Goal: Transaction & Acquisition: Purchase product/service

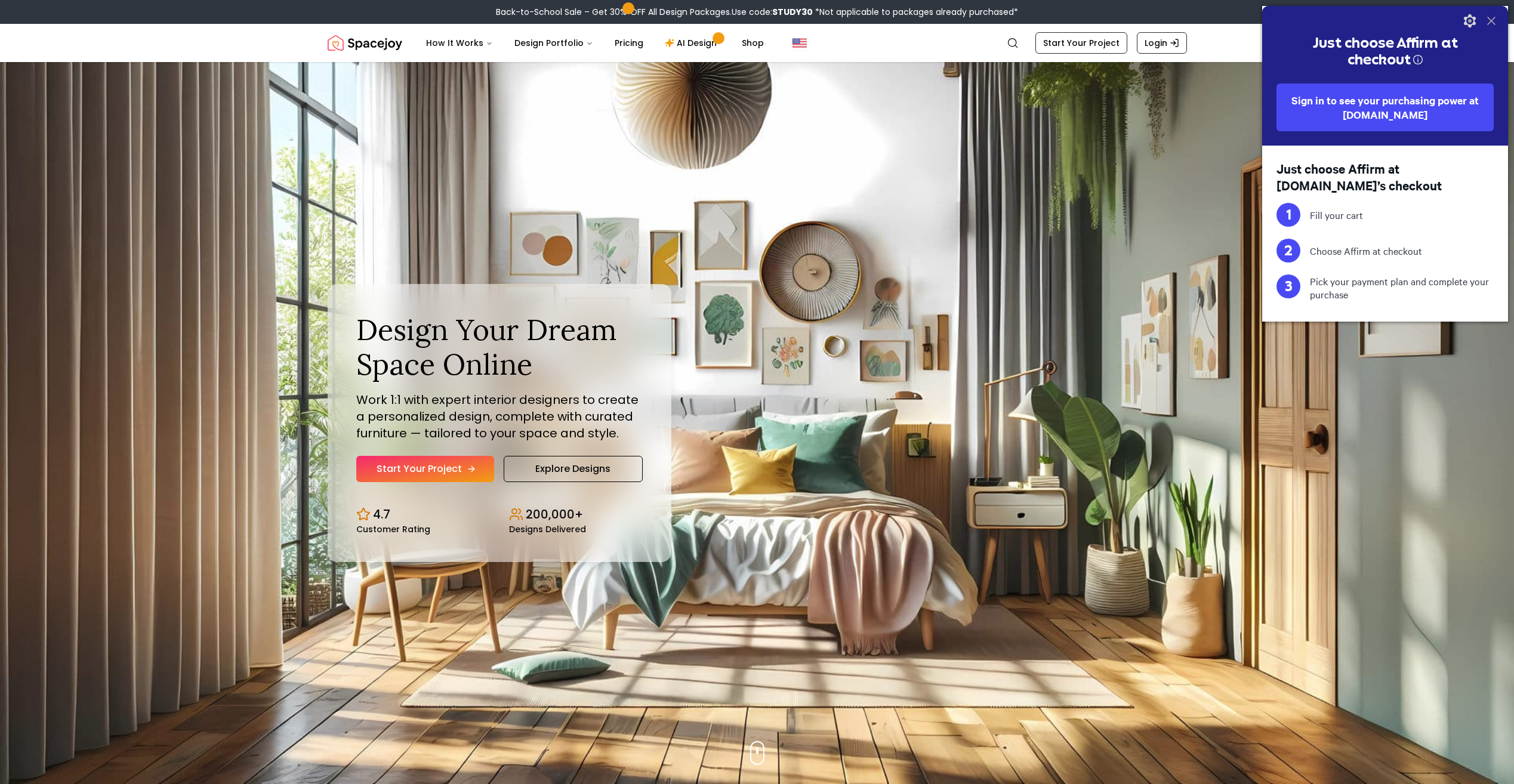
click at [457, 472] on link "Start Your Project" at bounding box center [425, 469] width 138 height 26
click at [682, 45] on link "AI Design" at bounding box center [693, 43] width 75 height 24
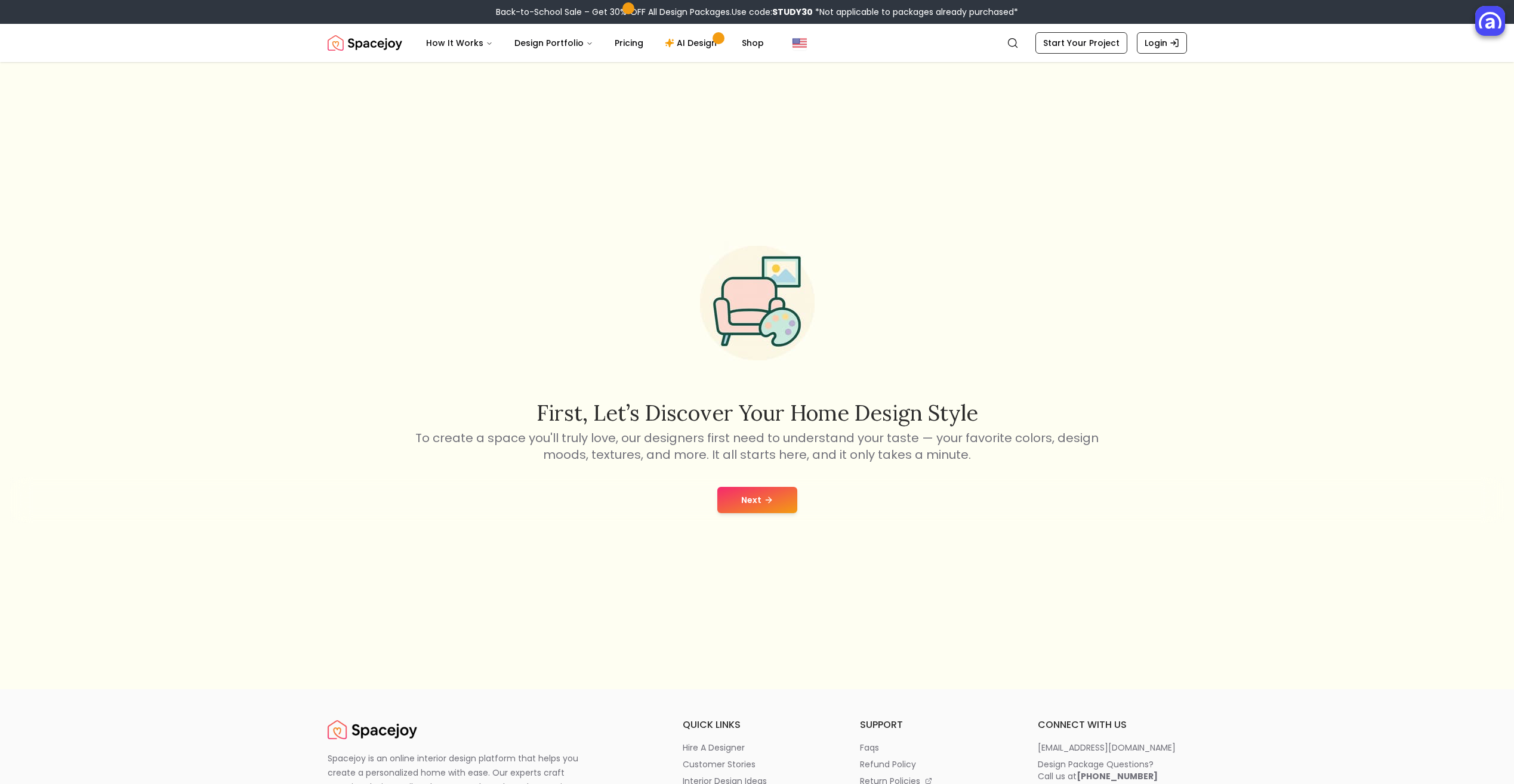
click at [738, 503] on button "Next" at bounding box center [757, 499] width 80 height 26
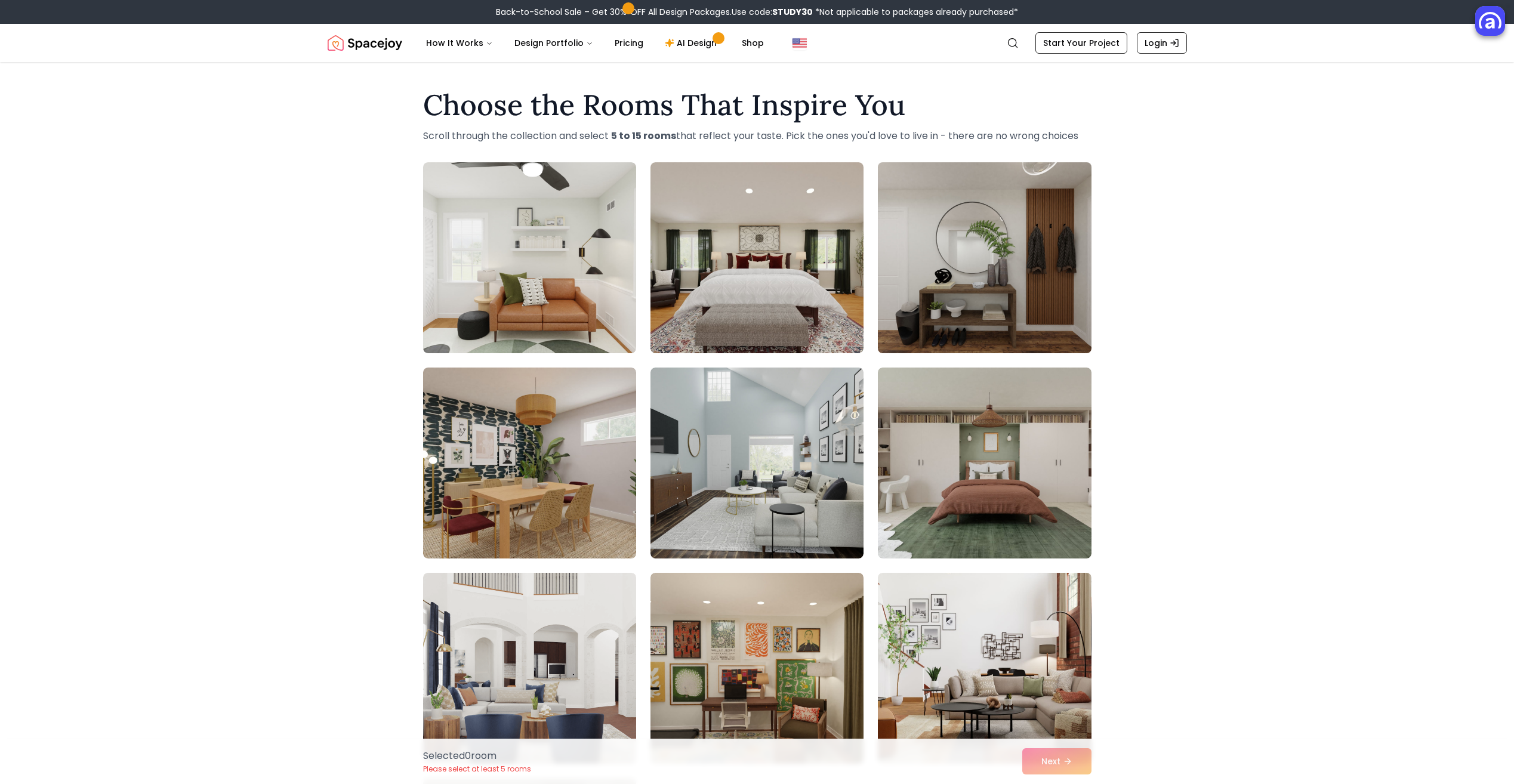
click at [984, 260] on img at bounding box center [985, 257] width 224 height 200
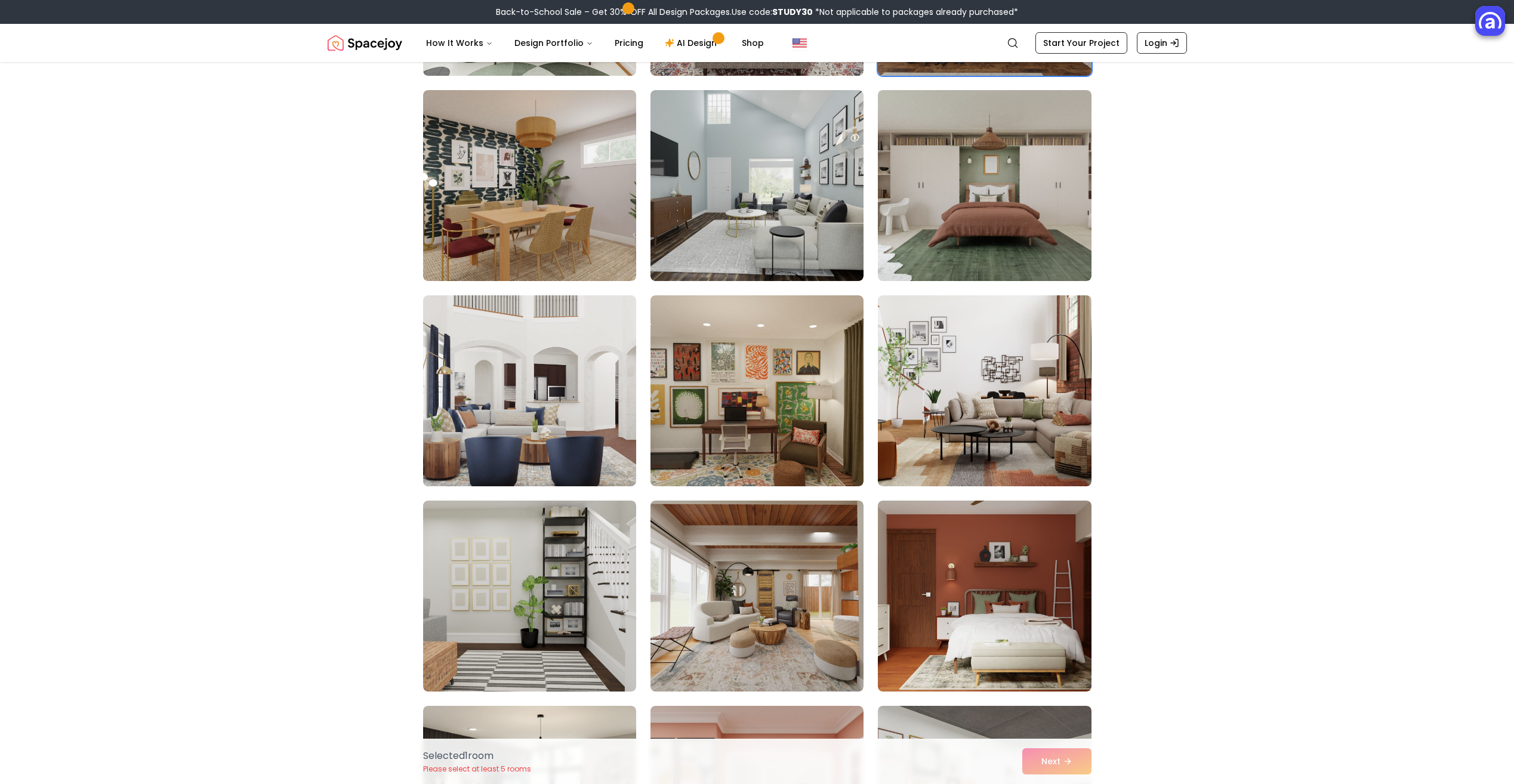
scroll to position [298, 0]
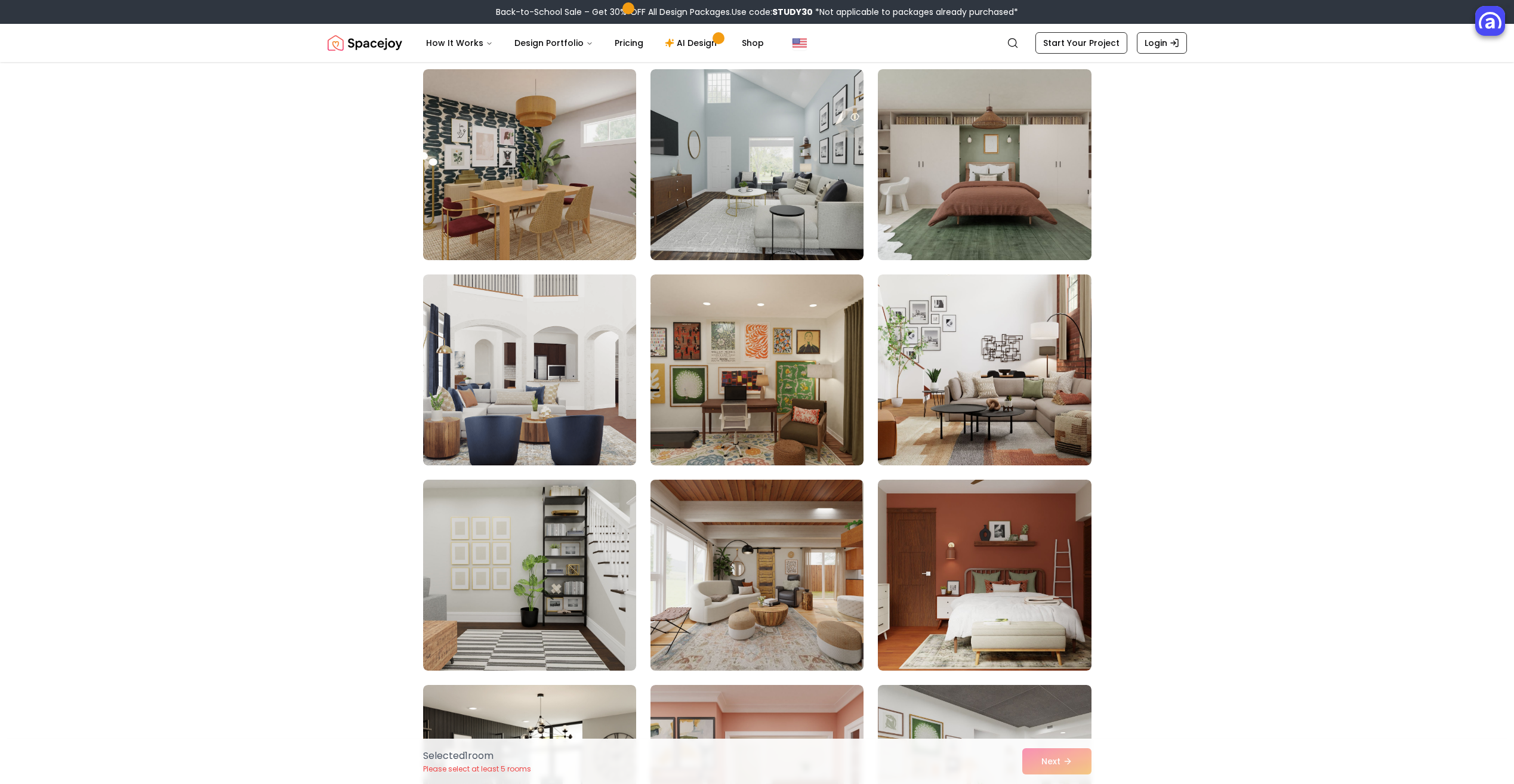
click at [701, 640] on img at bounding box center [757, 575] width 224 height 200
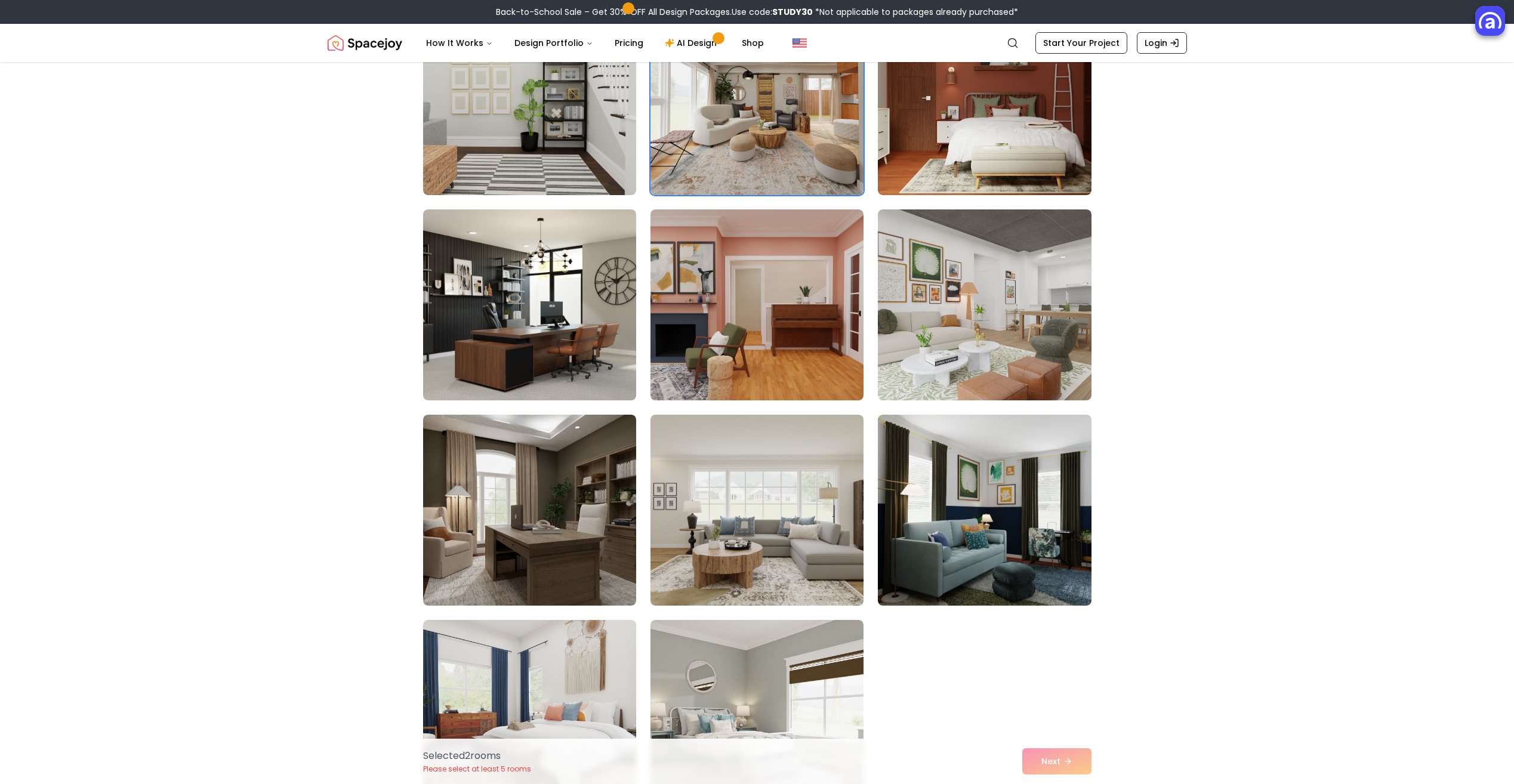
scroll to position [776, 0]
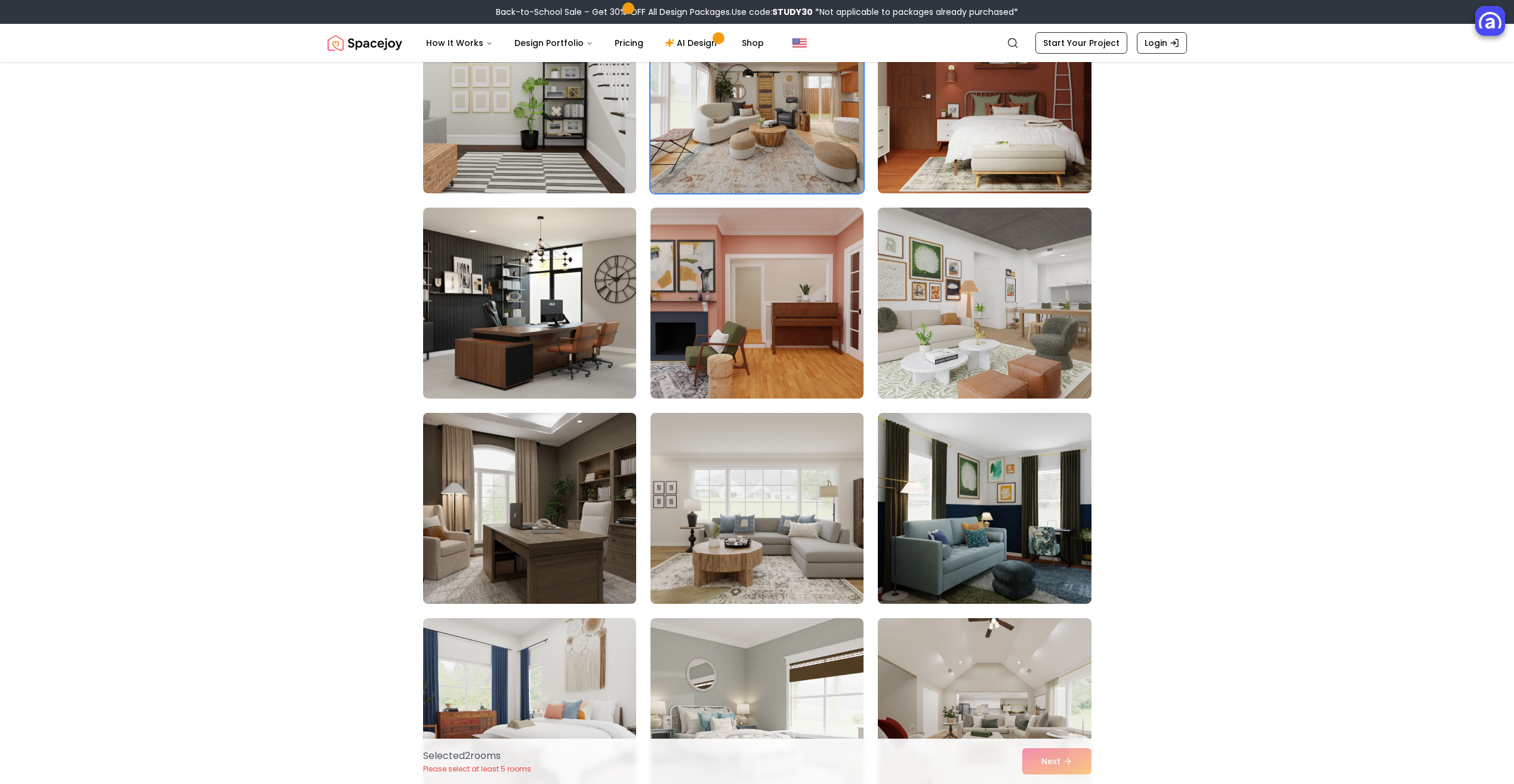
click at [475, 558] on img at bounding box center [529, 508] width 224 height 200
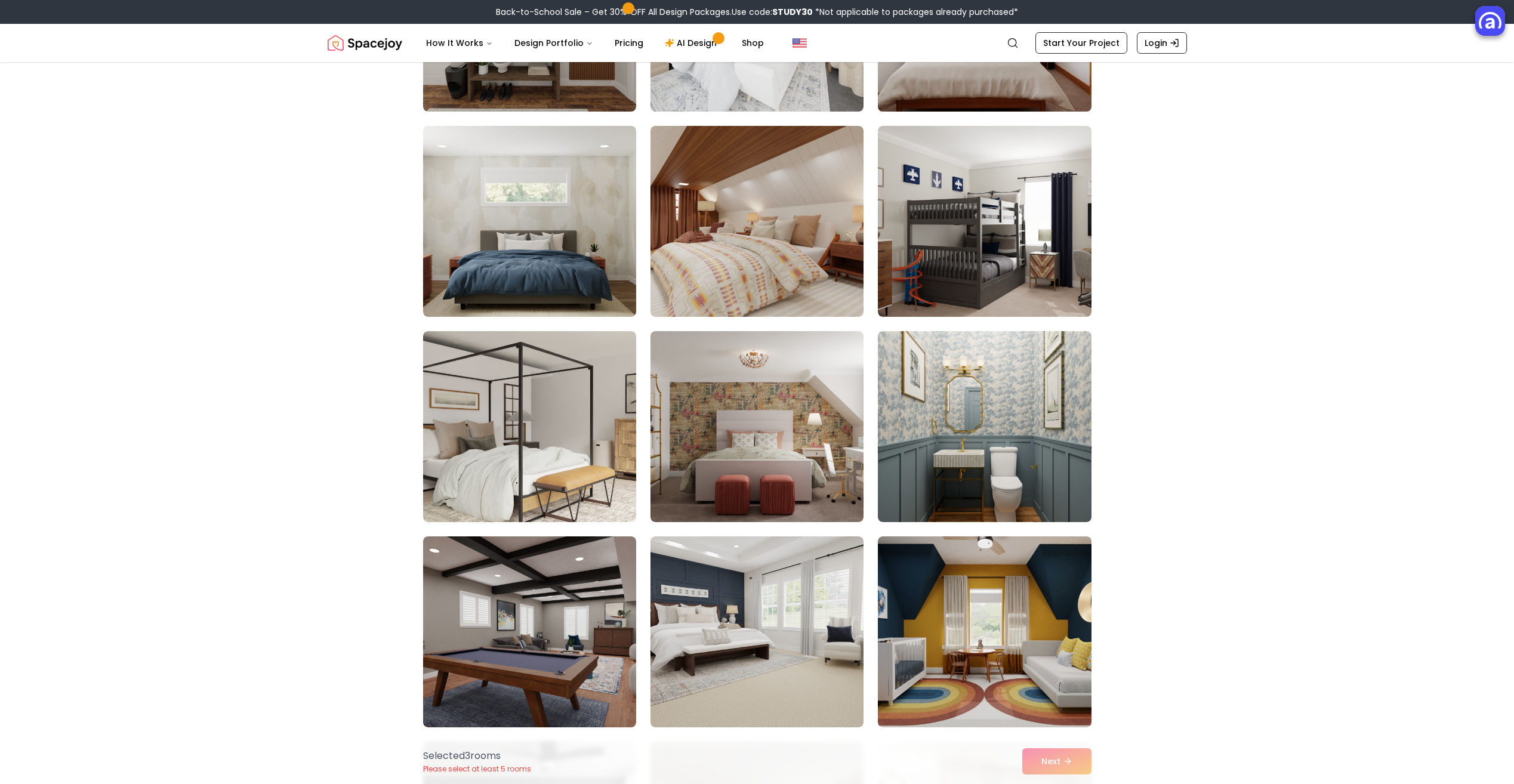
scroll to position [2685, 0]
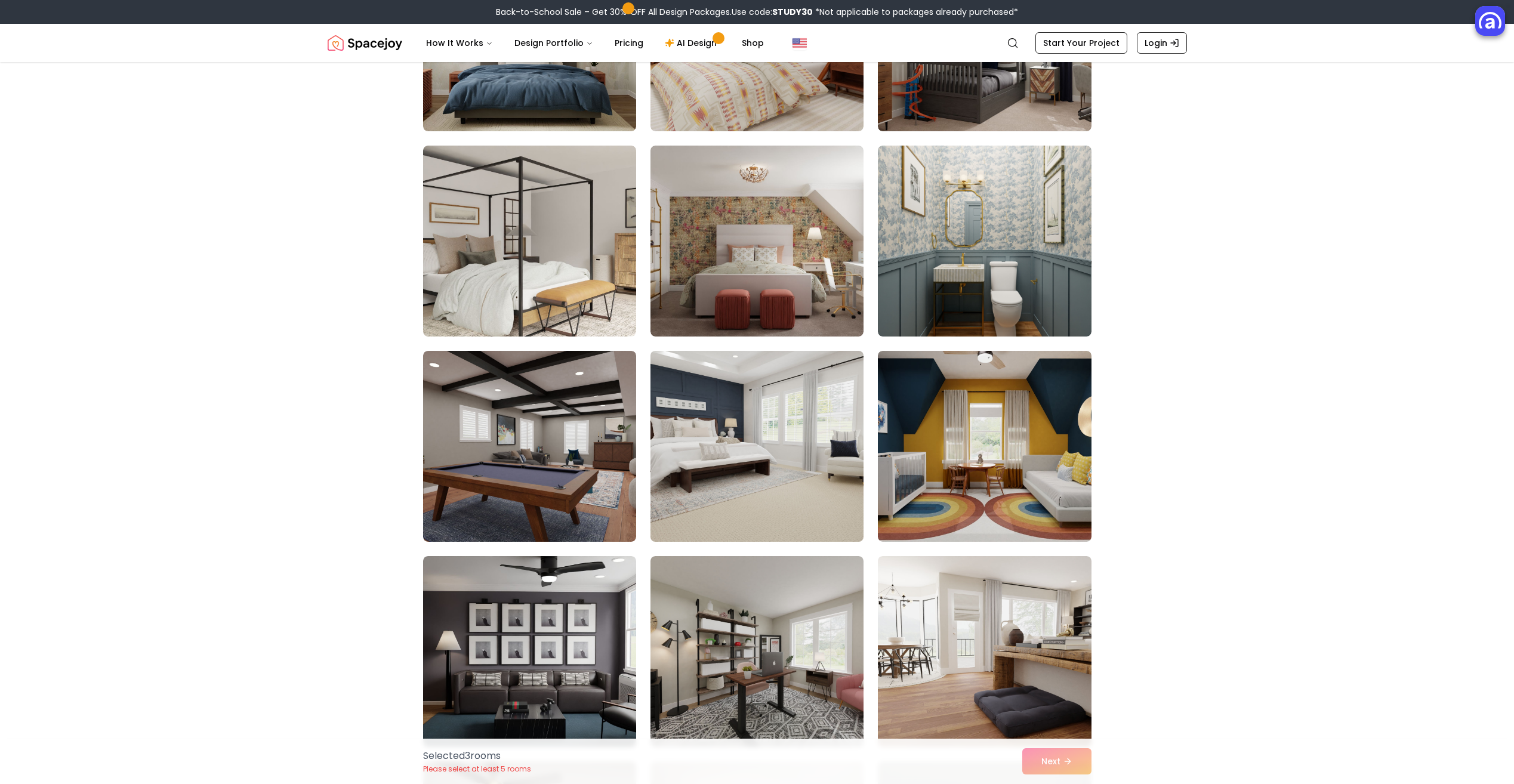
click at [776, 499] on img at bounding box center [757, 446] width 224 height 200
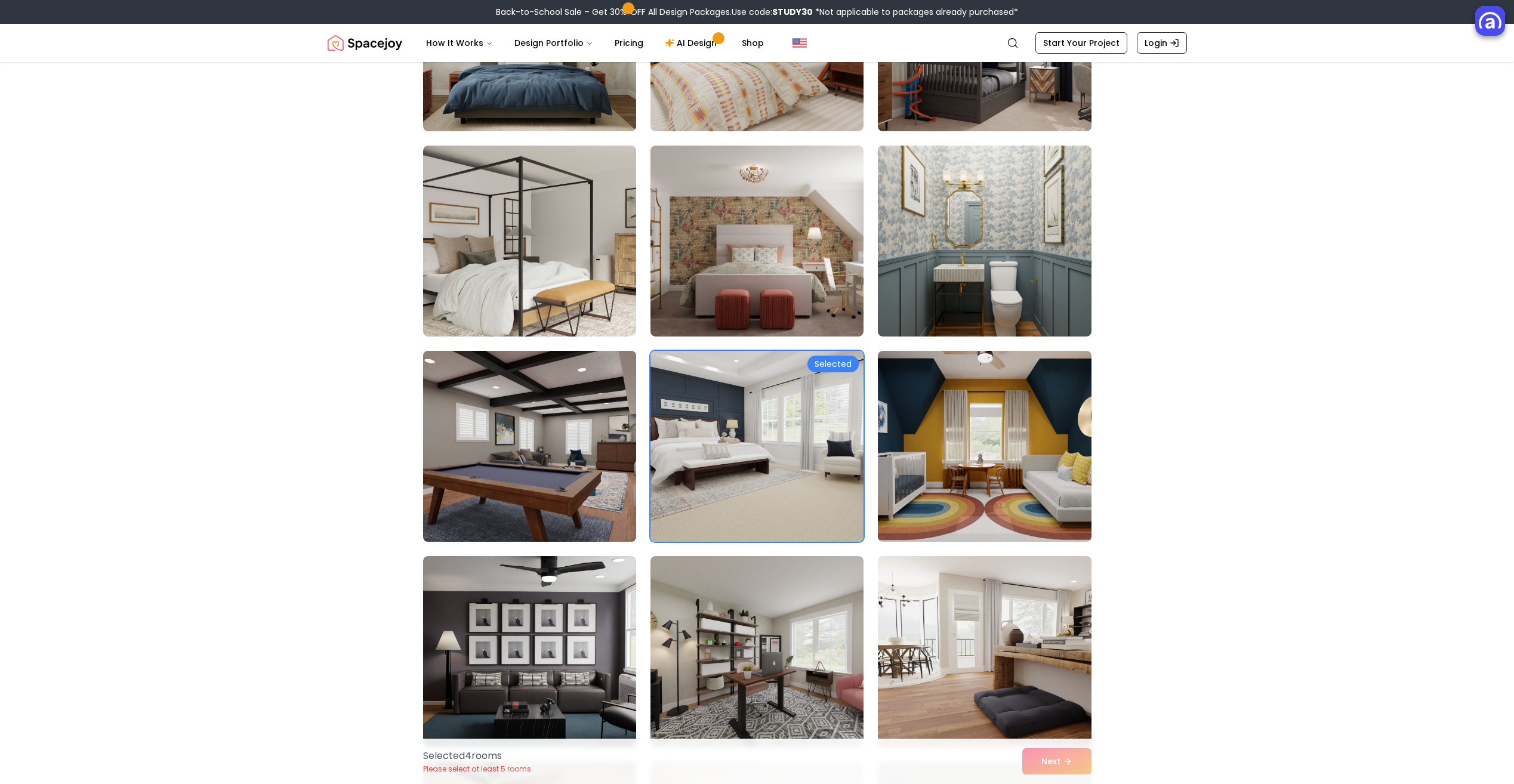
scroll to position [3043, 0]
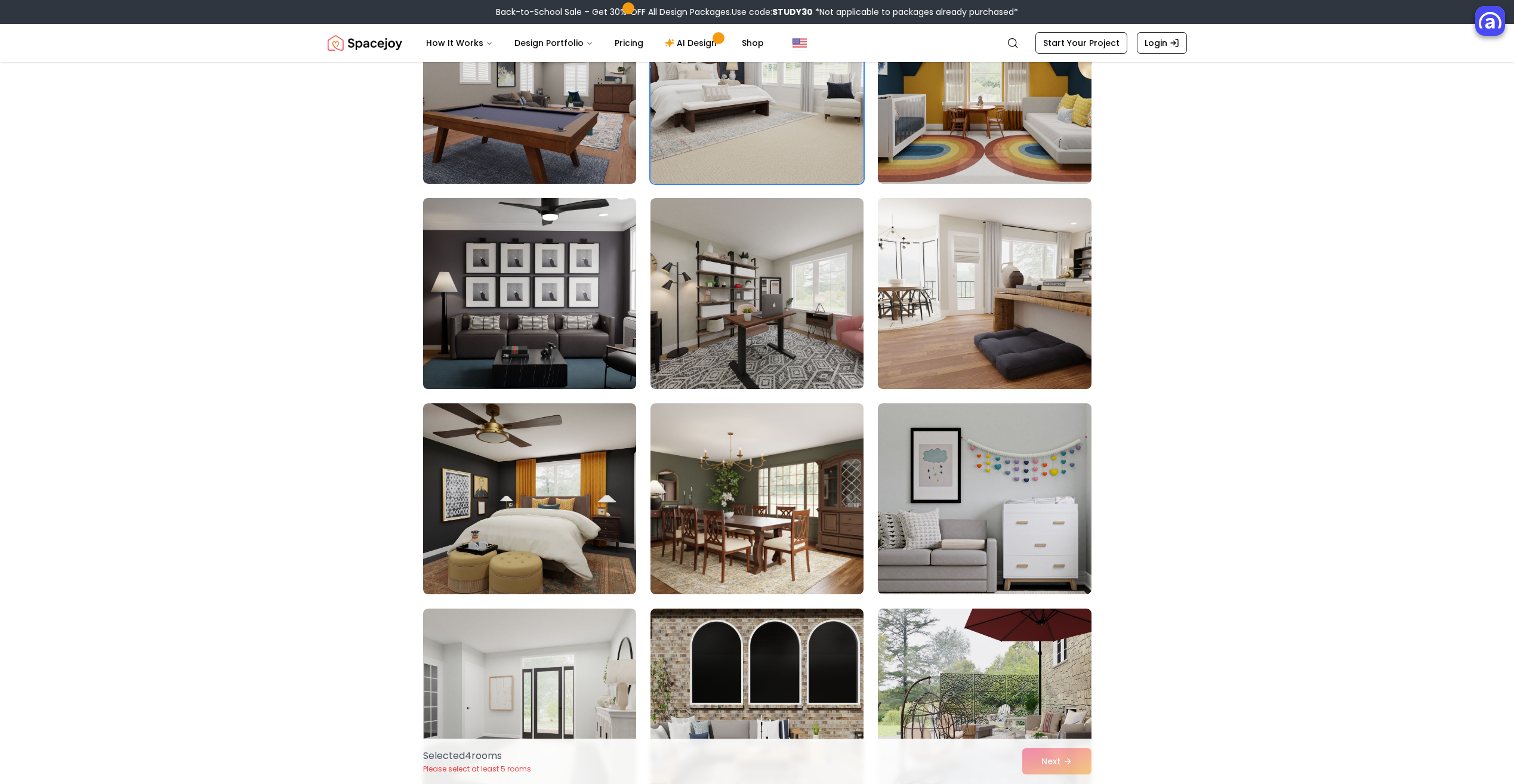
click at [582, 246] on img at bounding box center [529, 293] width 224 height 200
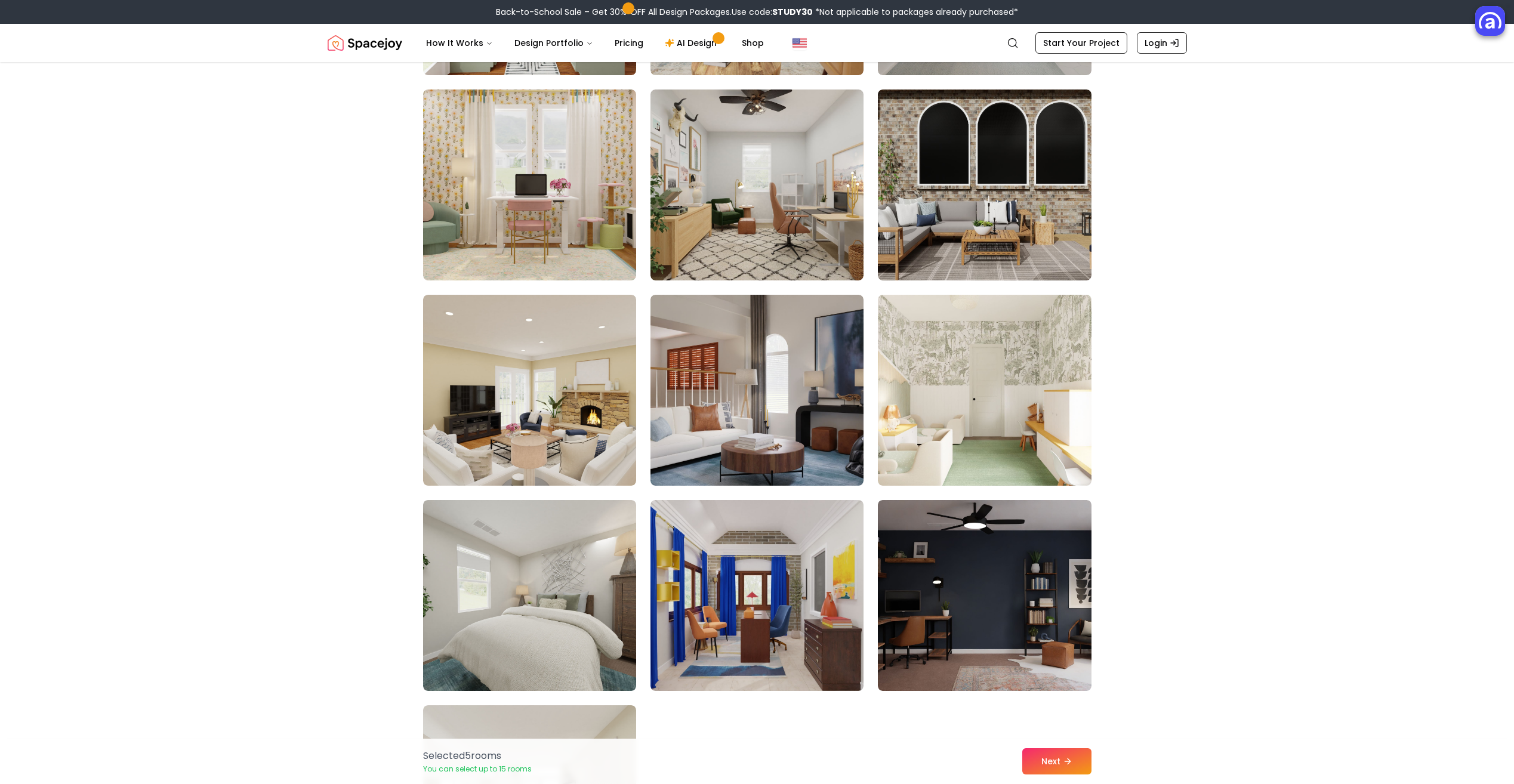
scroll to position [4296, 0]
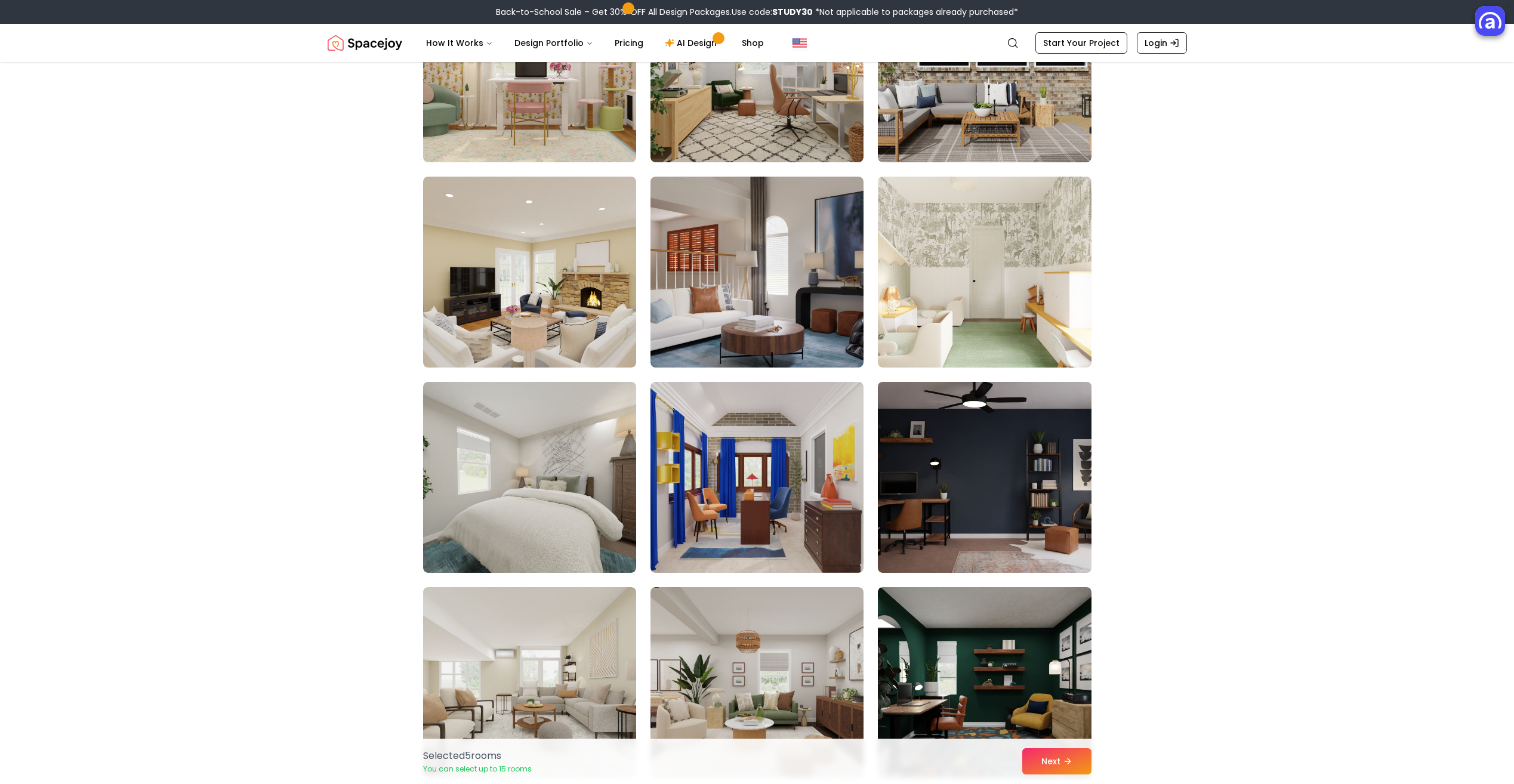
click at [943, 501] on img at bounding box center [985, 477] width 224 height 200
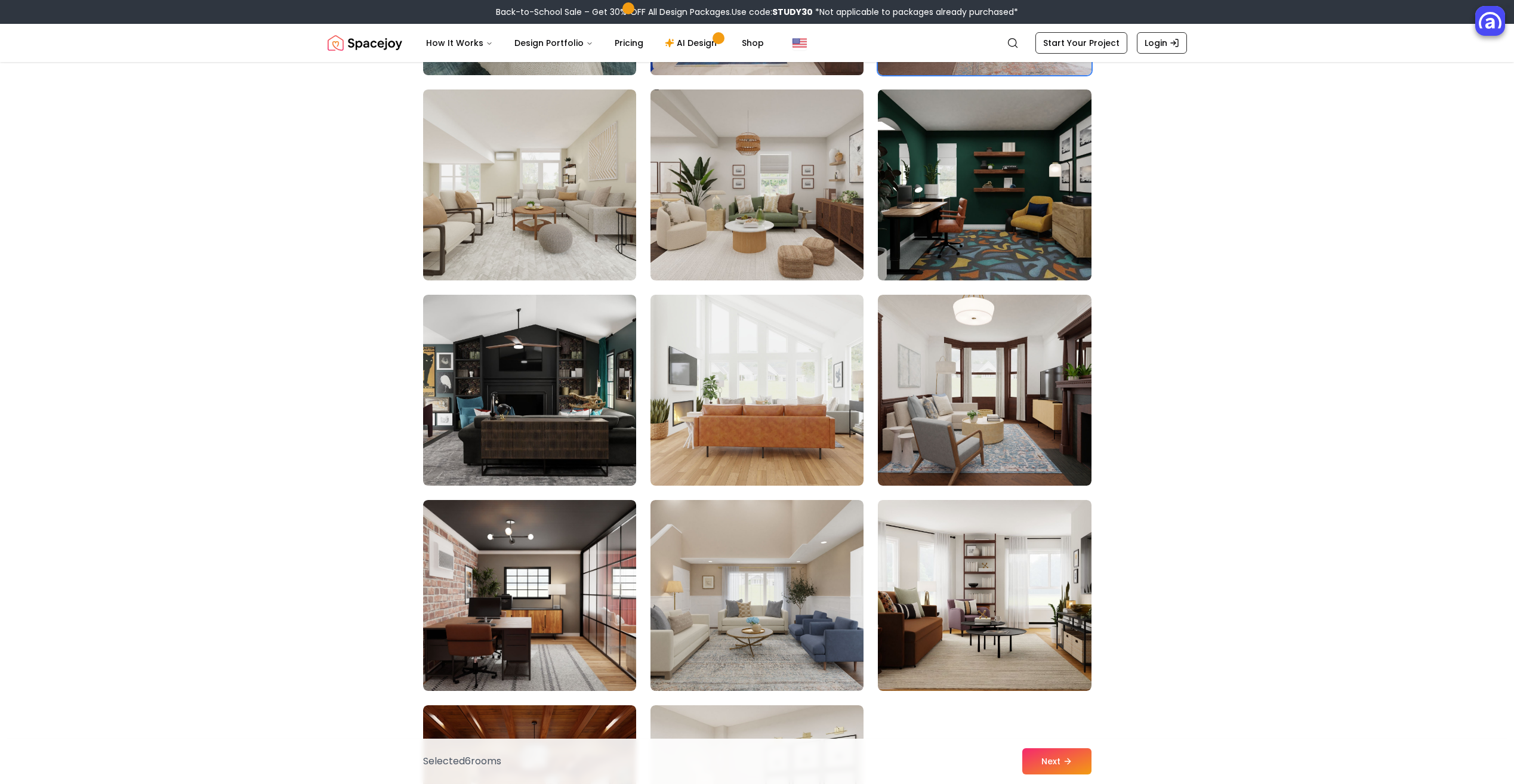
scroll to position [4953, 0]
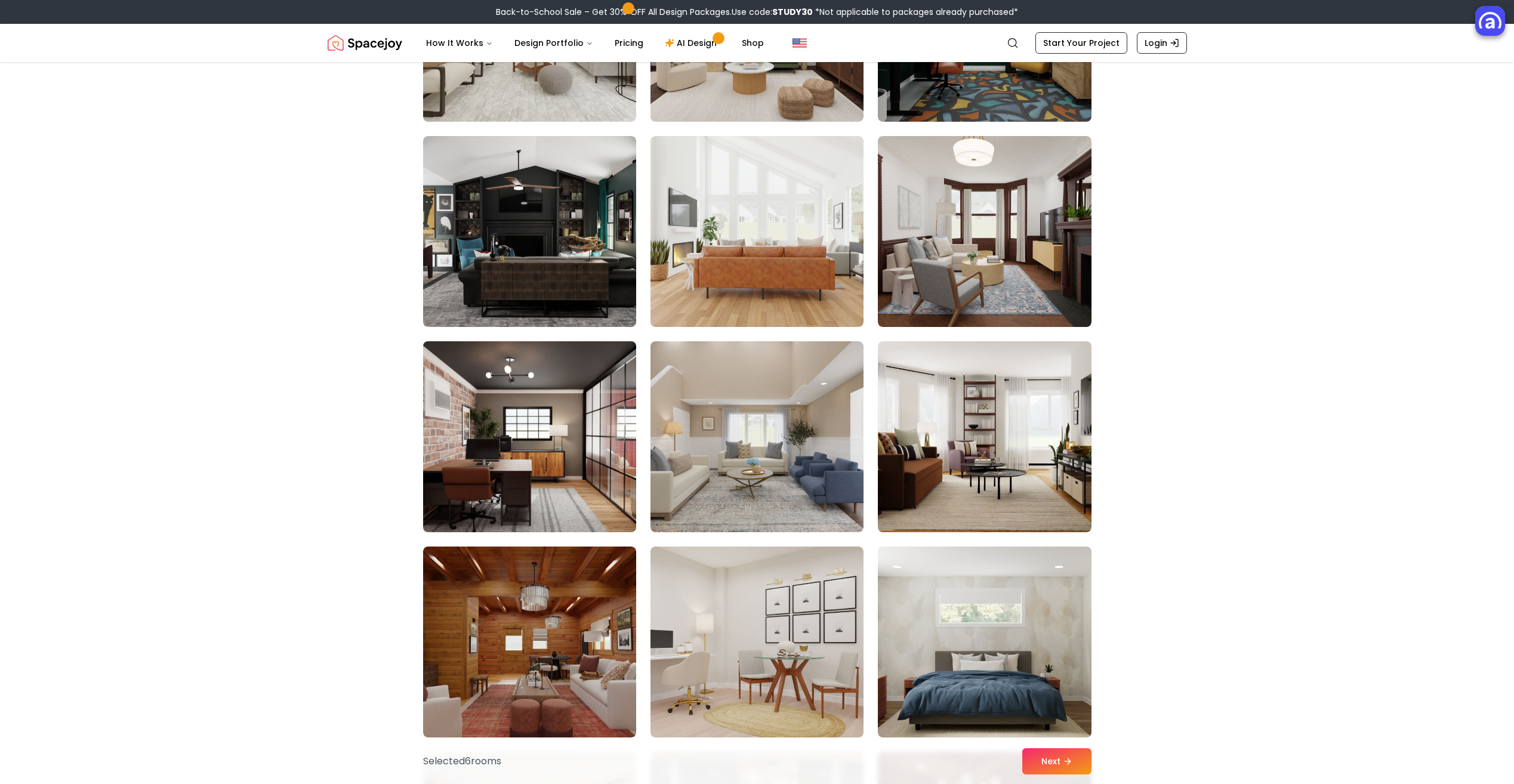
click at [560, 472] on img at bounding box center [529, 437] width 224 height 200
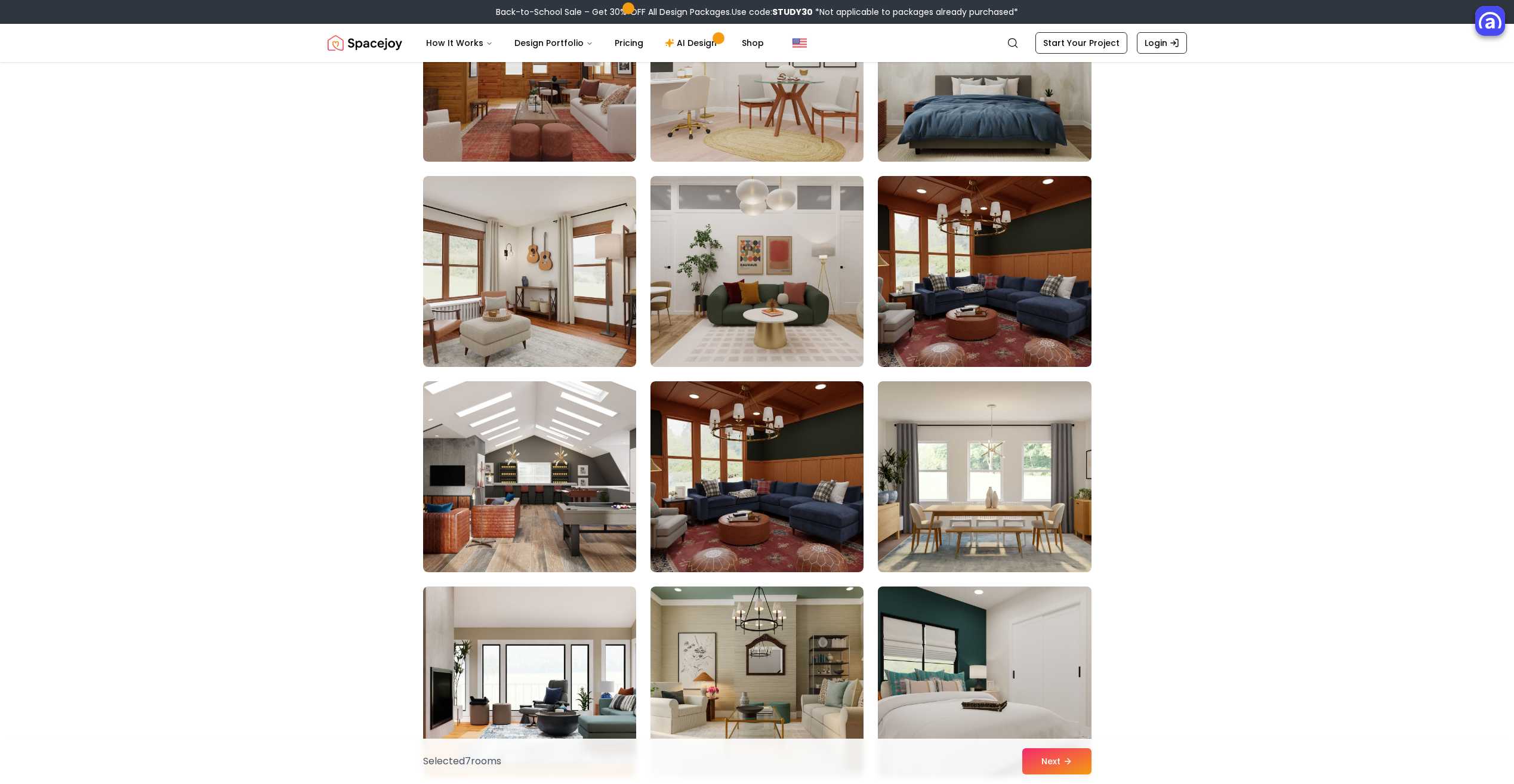
scroll to position [5549, 0]
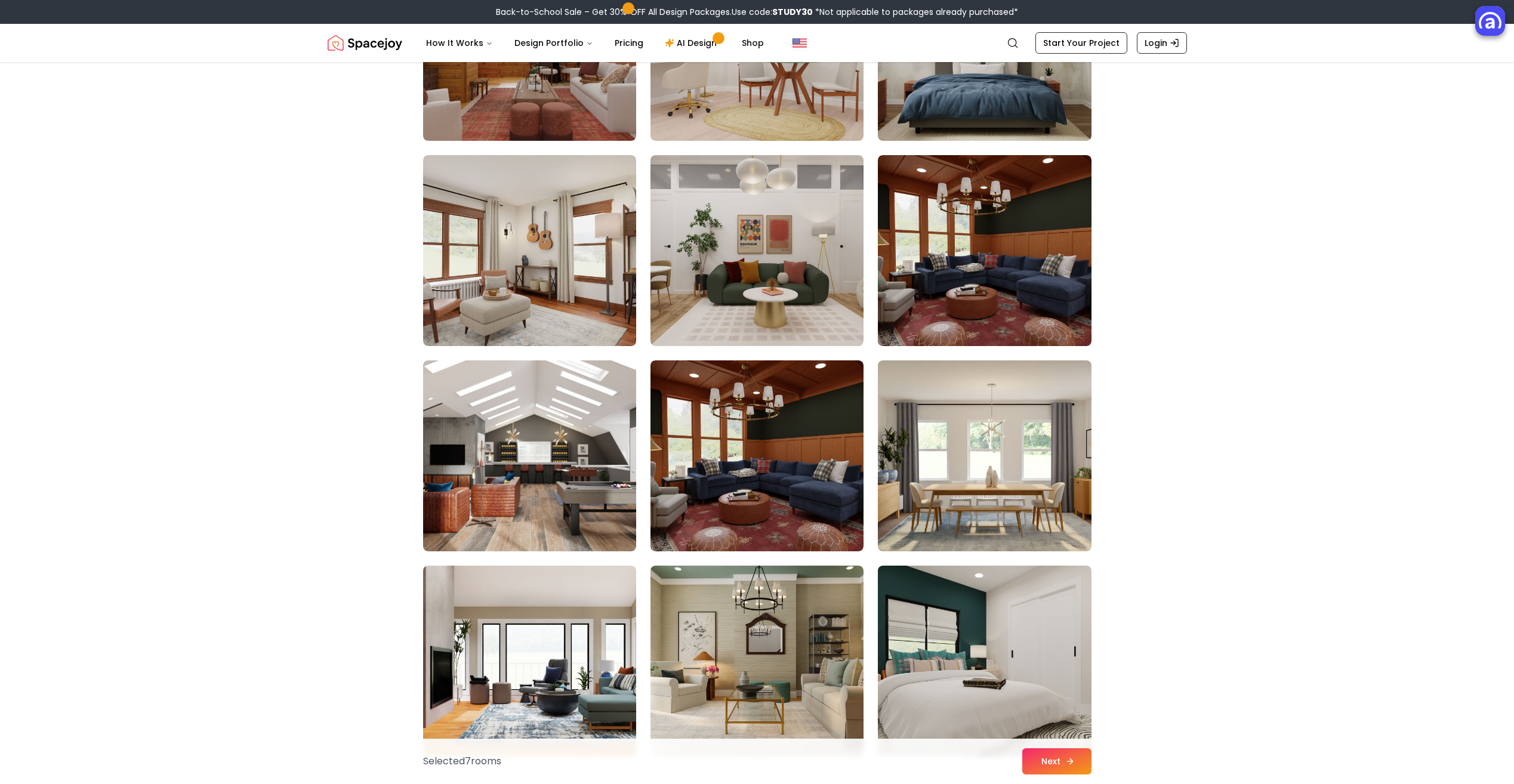
click at [1070, 751] on button "Next" at bounding box center [1057, 761] width 69 height 26
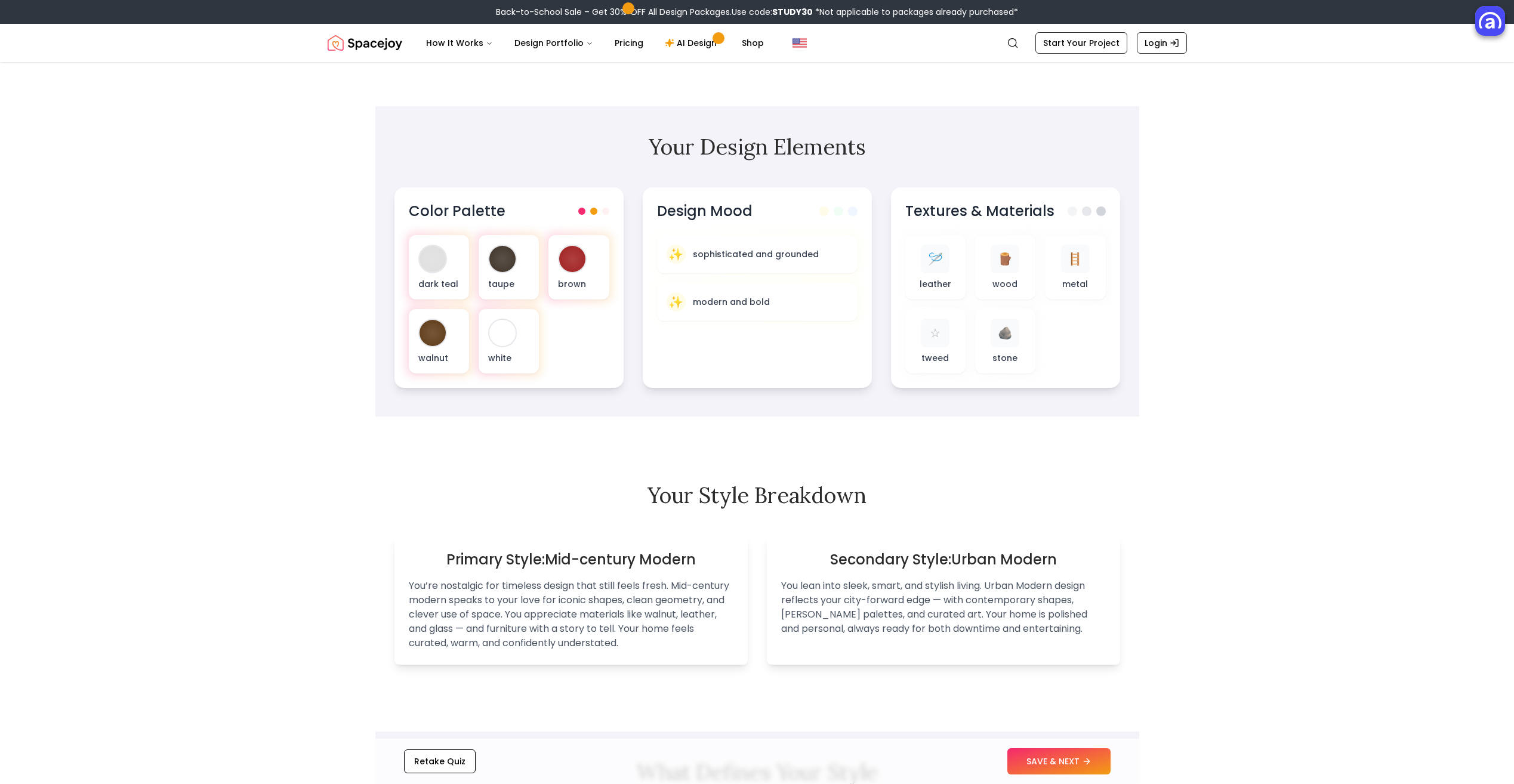
scroll to position [358, 0]
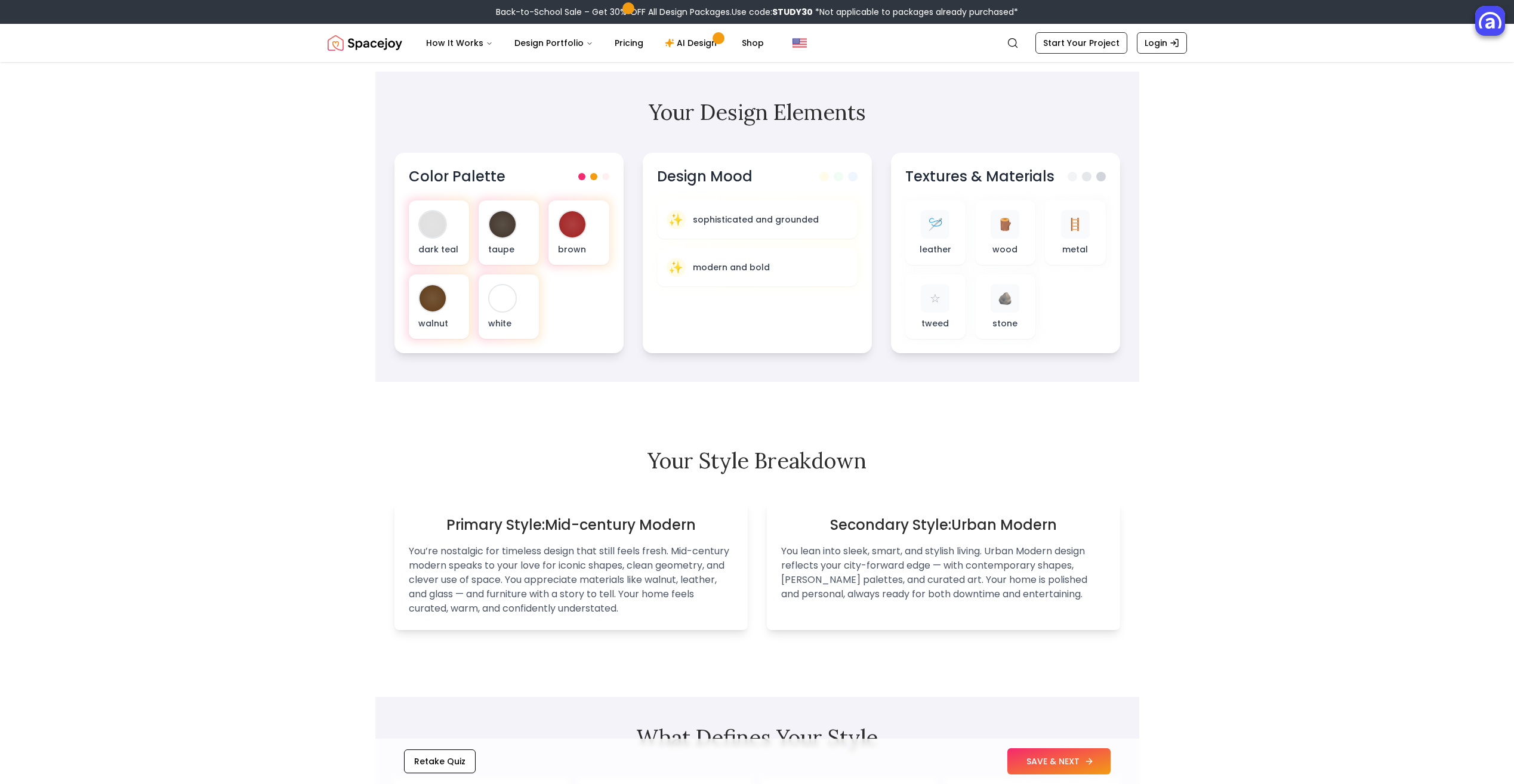
click at [1077, 759] on button "SAVE & NEXT" at bounding box center [1059, 761] width 104 height 26
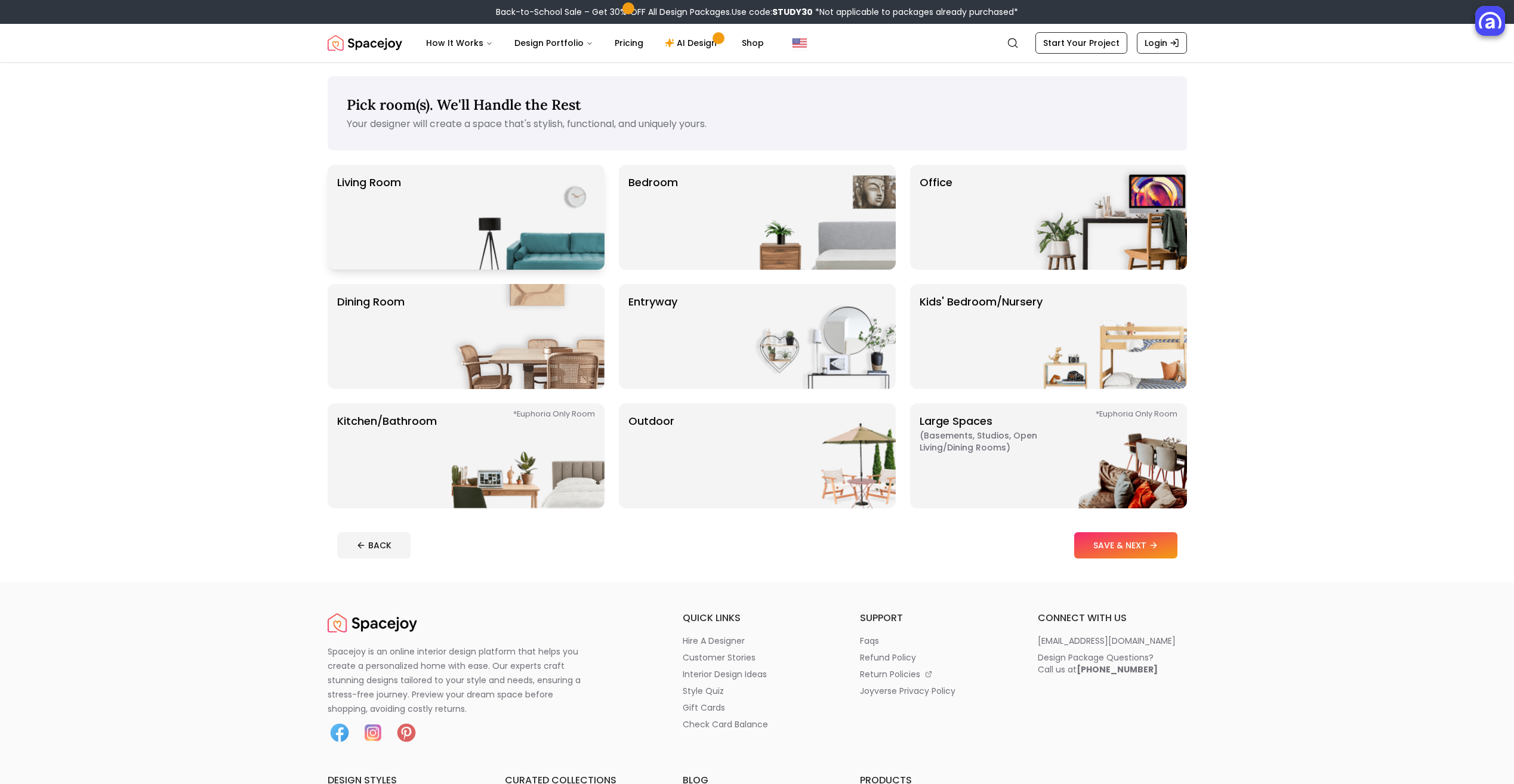
click at [514, 211] on img at bounding box center [528, 217] width 153 height 105
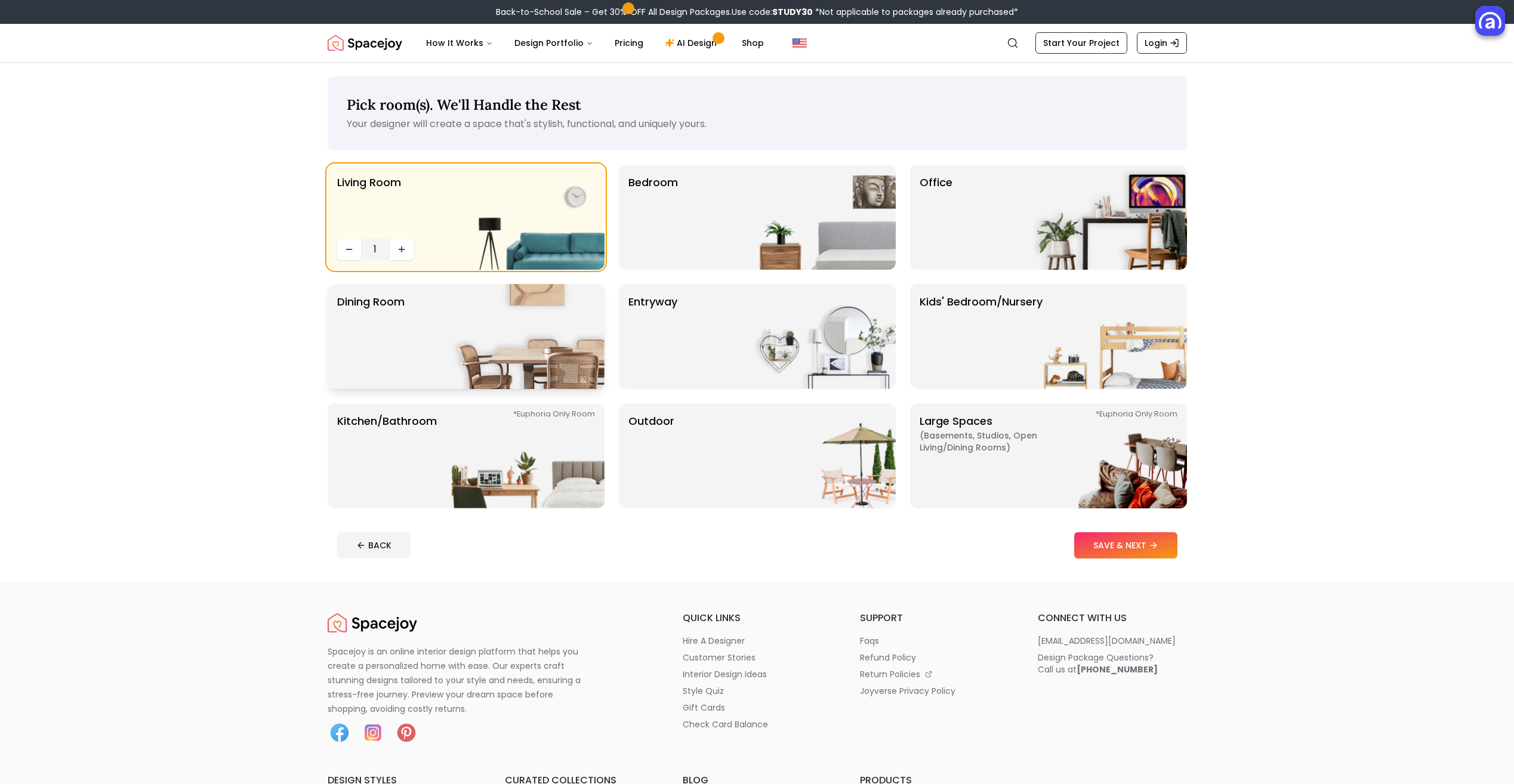
click at [496, 330] on img at bounding box center [528, 336] width 153 height 105
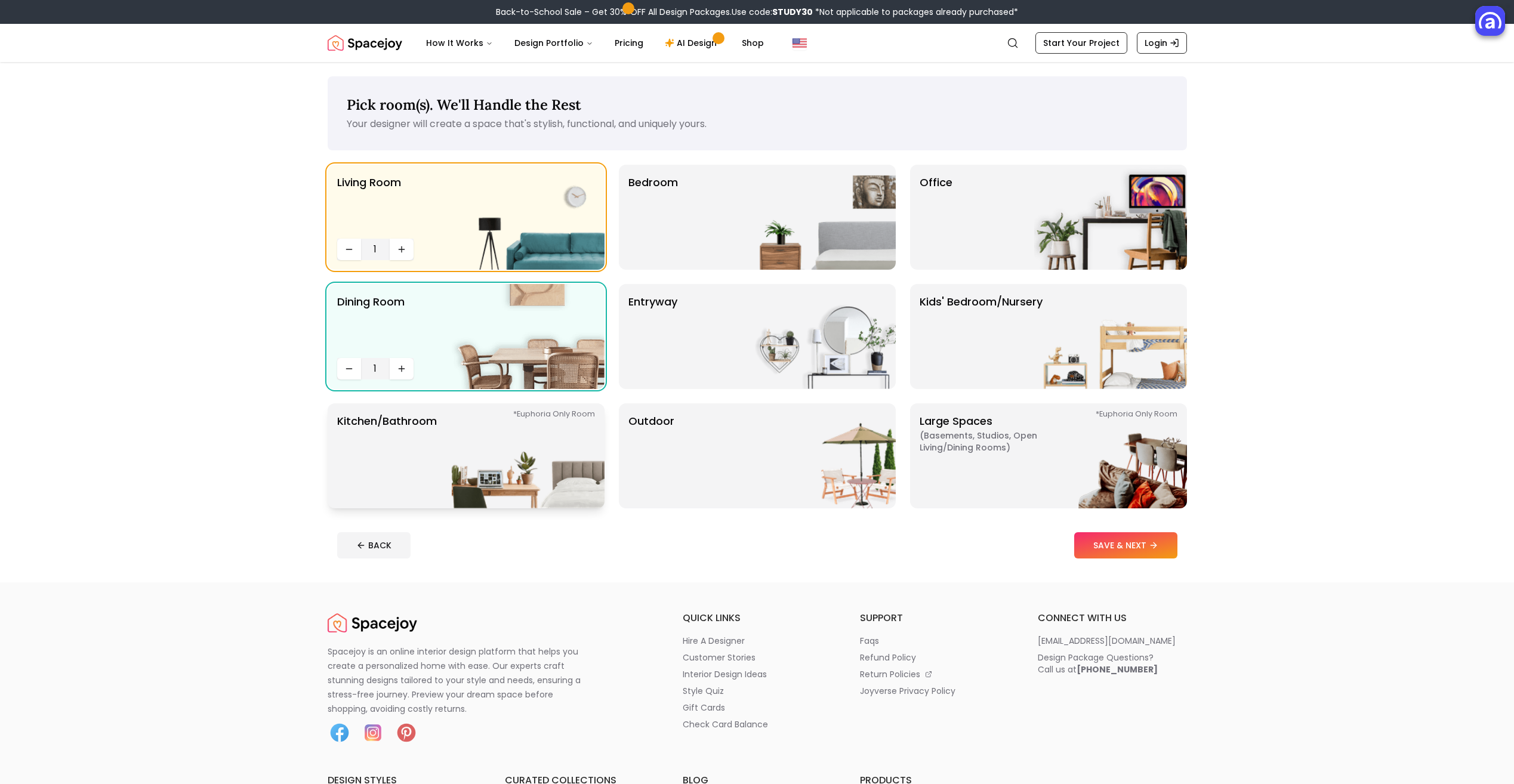
click at [512, 472] on img at bounding box center [528, 455] width 153 height 105
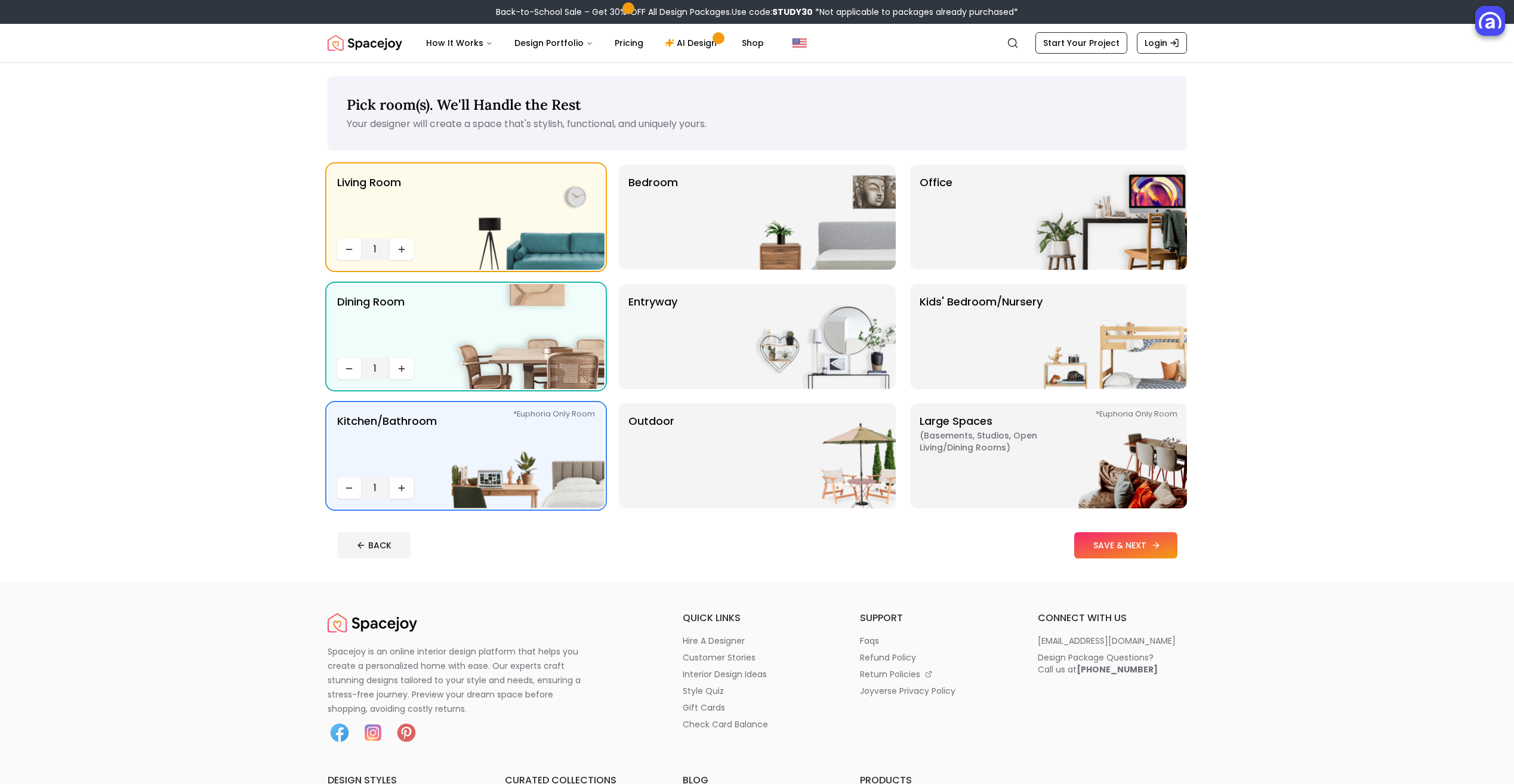
click at [1116, 554] on button "SAVE & NEXT" at bounding box center [1126, 545] width 104 height 26
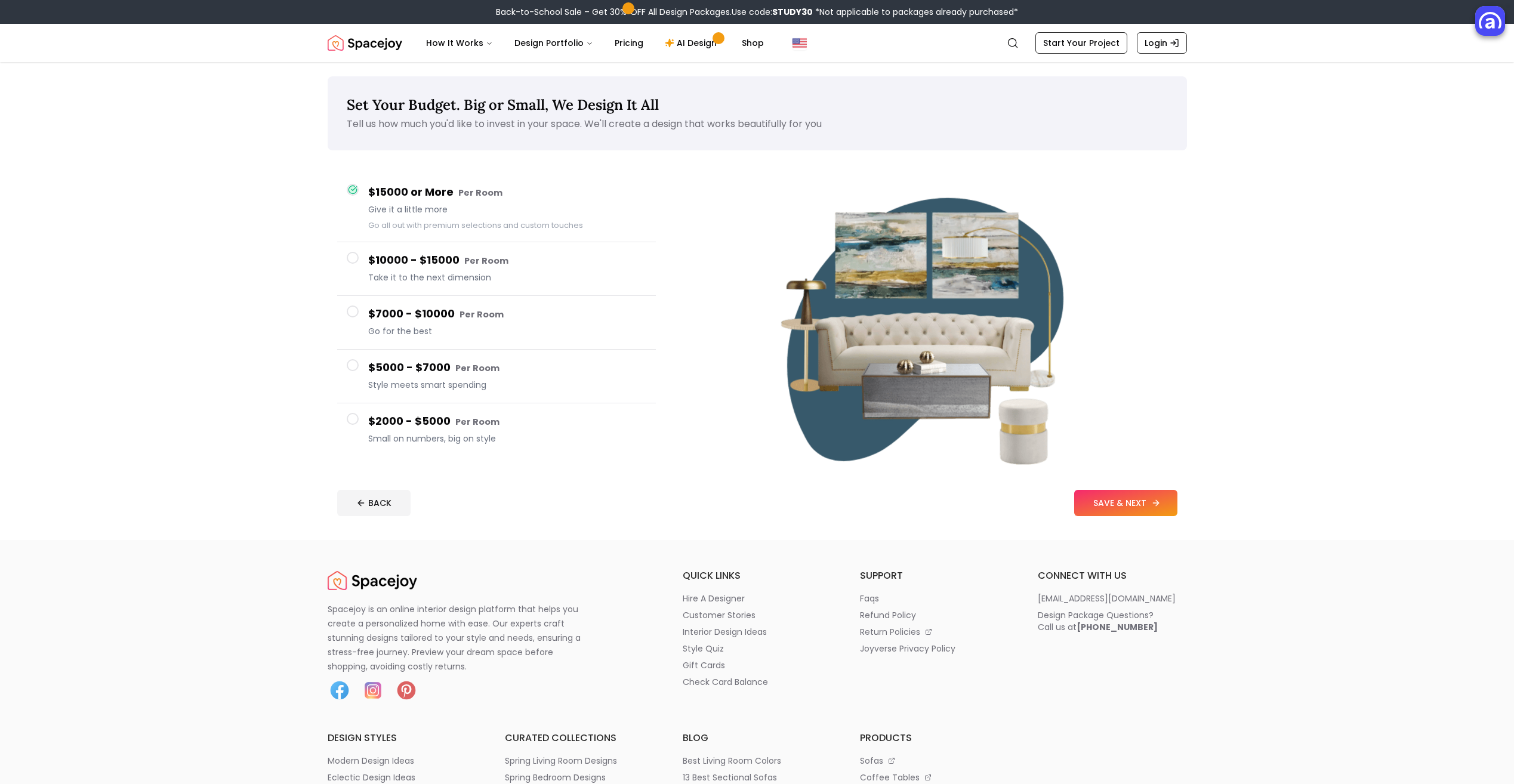
click at [1152, 512] on button "SAVE & NEXT" at bounding box center [1126, 502] width 104 height 26
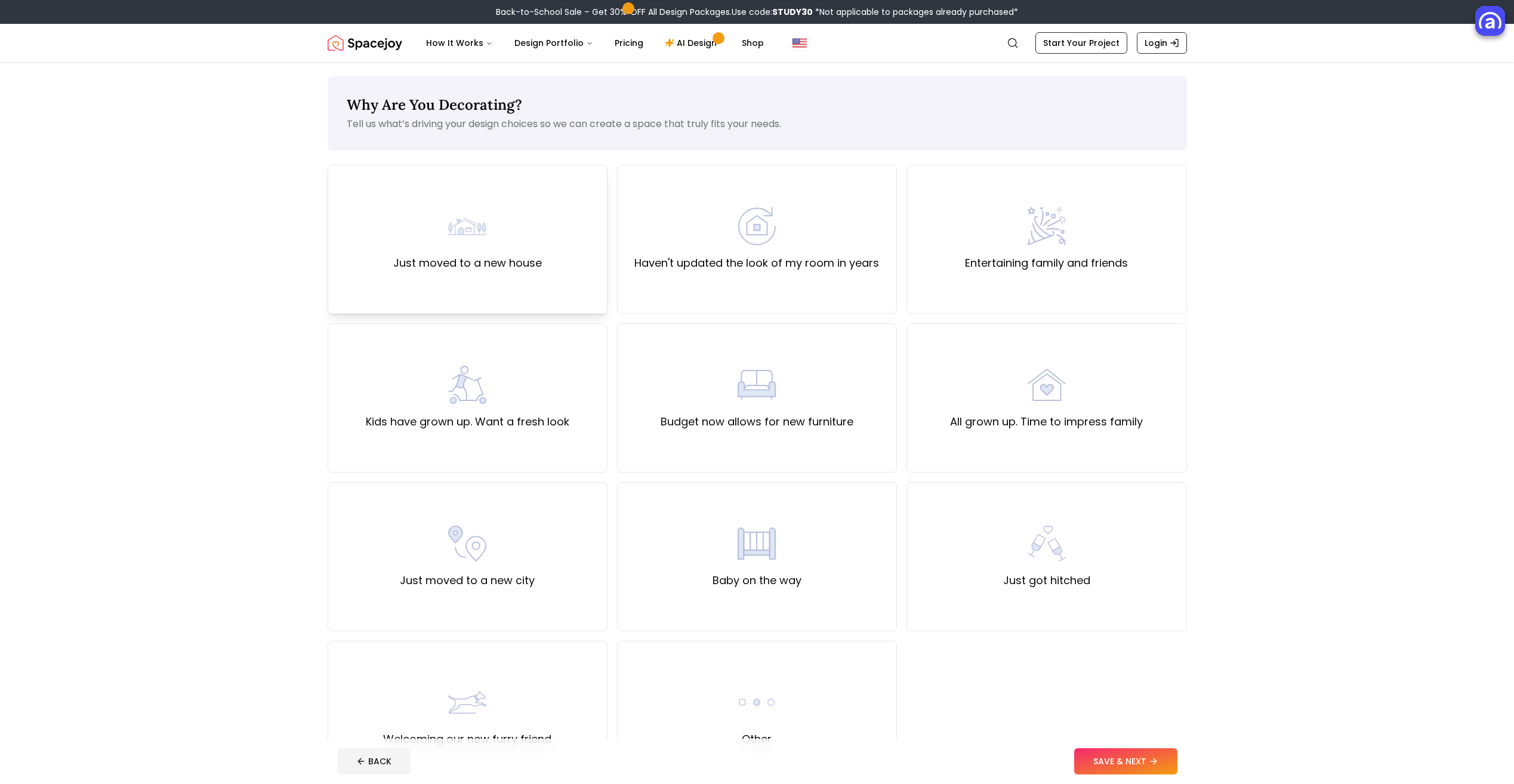
click at [505, 265] on label "Just moved to a new house" at bounding box center [467, 263] width 148 height 16
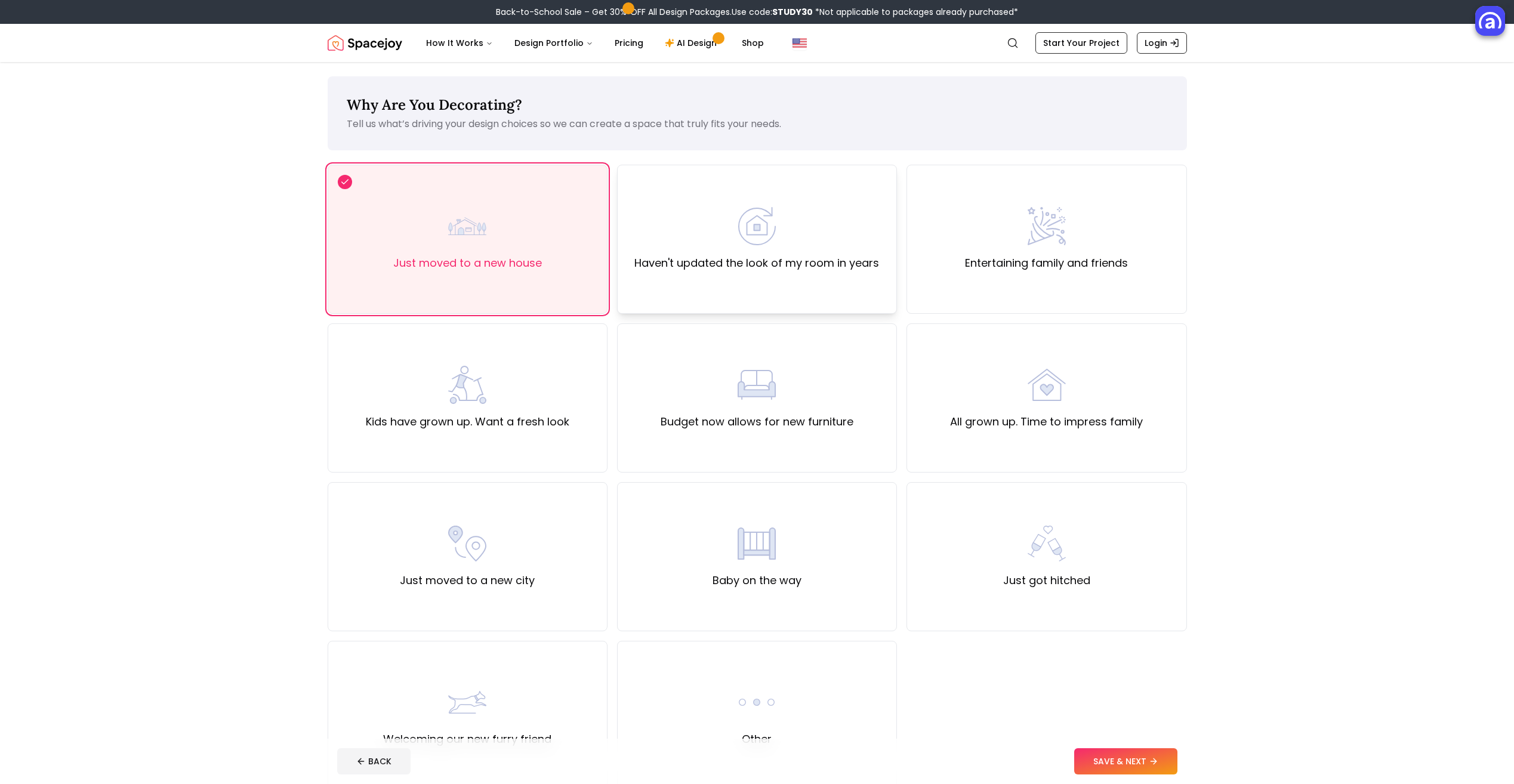
click at [741, 252] on div "Haven't updated the look of my room in years" at bounding box center [757, 239] width 245 height 64
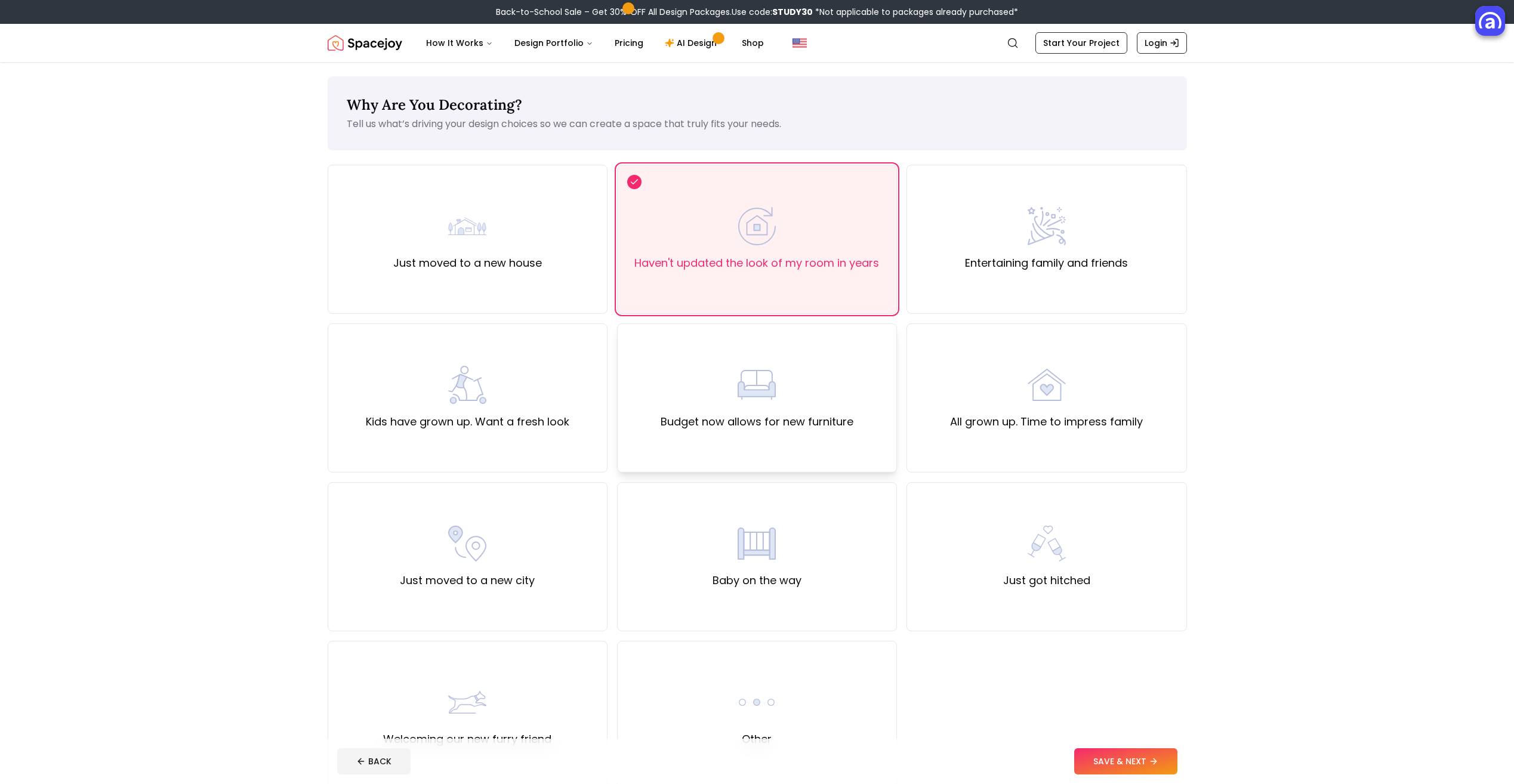
click at [670, 385] on div "Budget now allows for new furniture" at bounding box center [757, 398] width 193 height 64
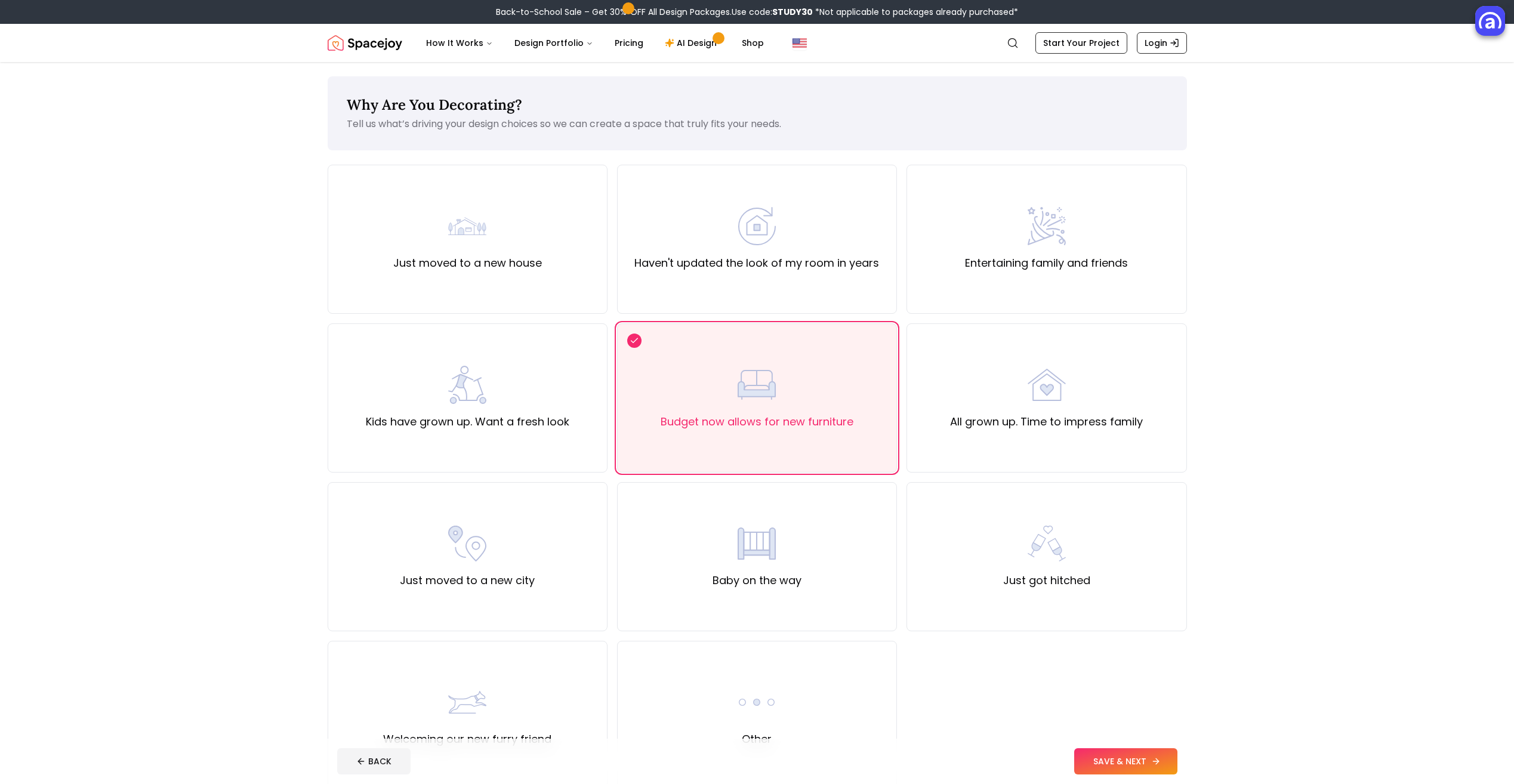
click at [1146, 765] on button "SAVE & NEXT" at bounding box center [1126, 761] width 104 height 26
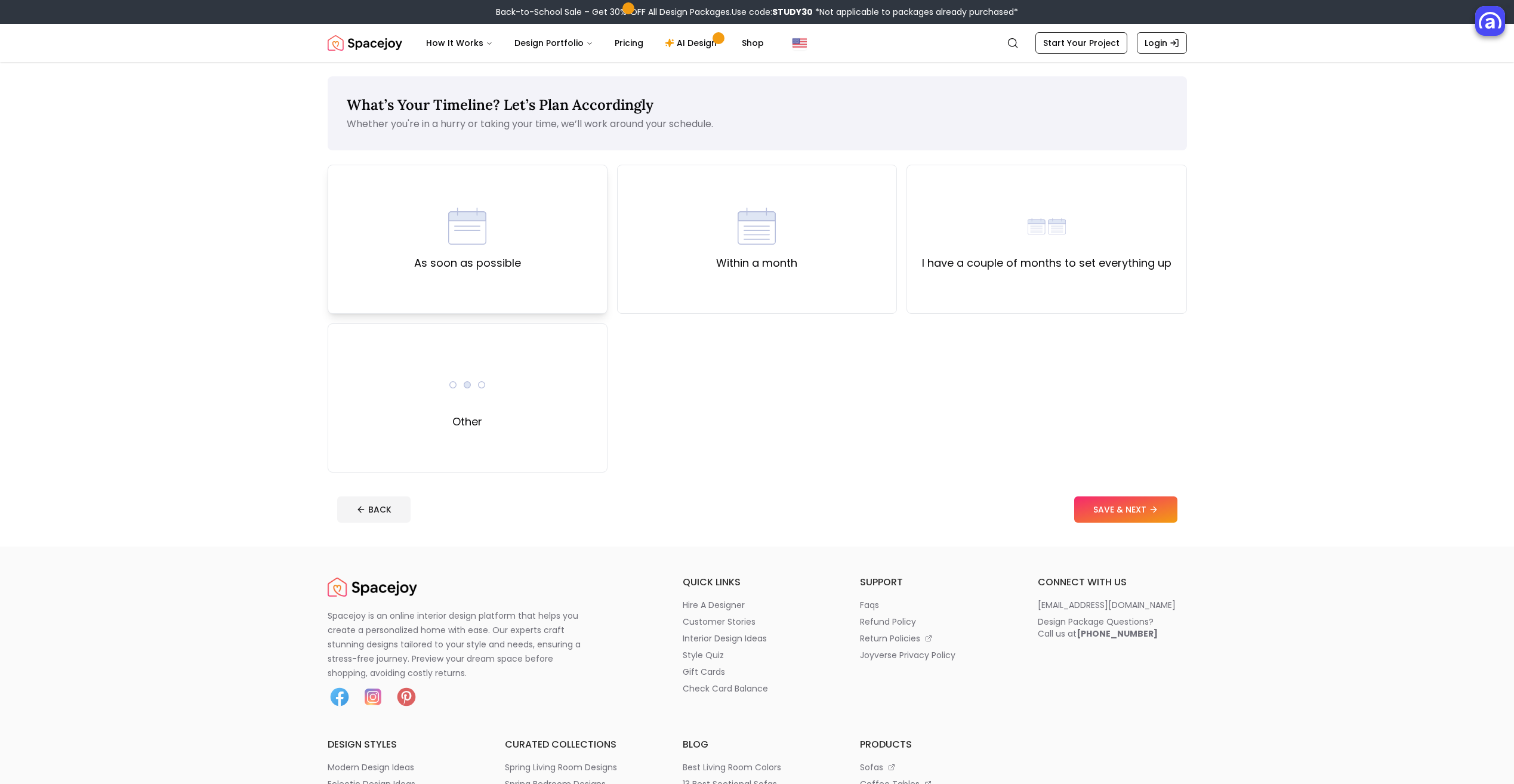
click at [504, 227] on div "As soon as possible" at bounding box center [467, 239] width 107 height 64
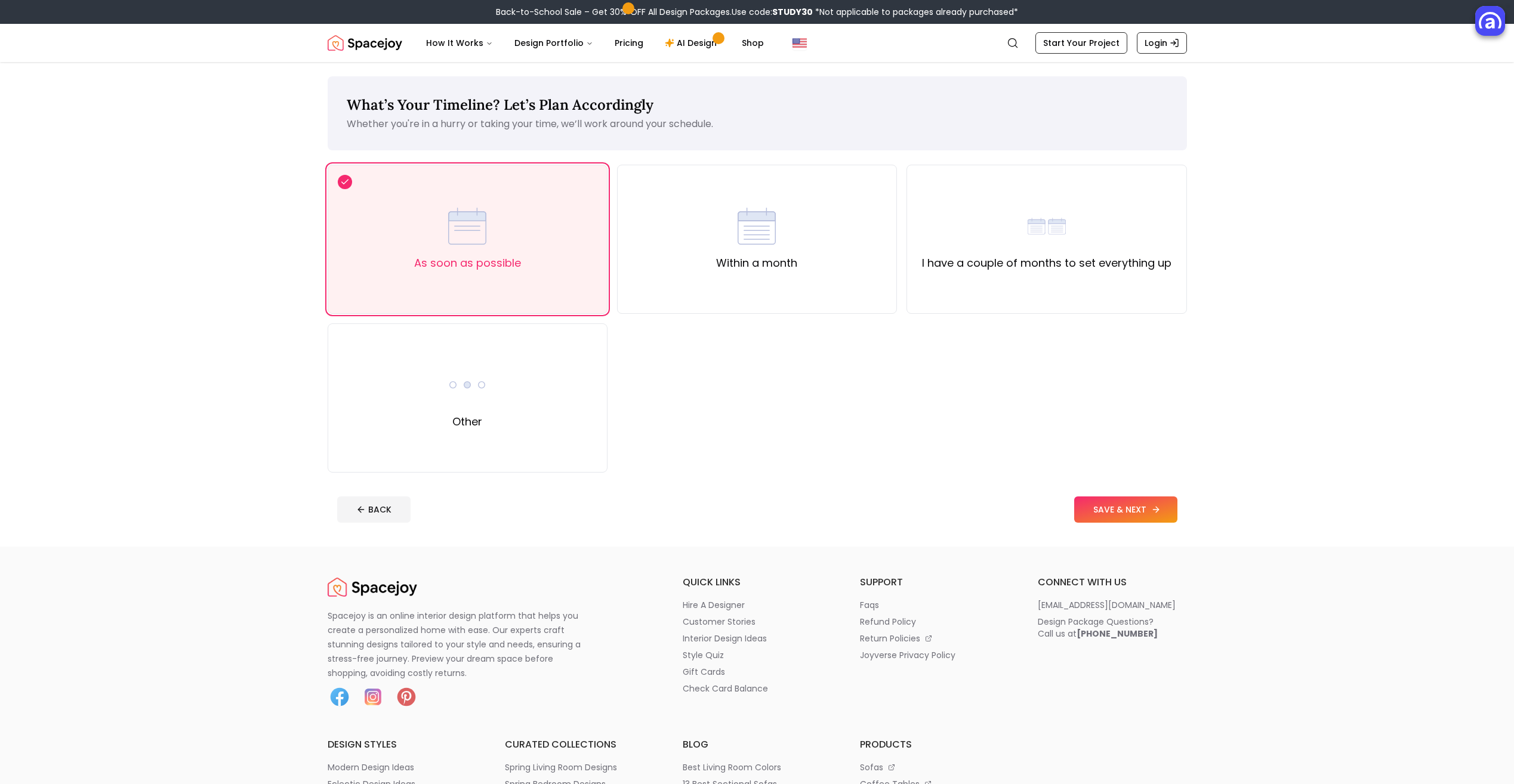
click at [1100, 502] on button "SAVE & NEXT" at bounding box center [1126, 509] width 104 height 26
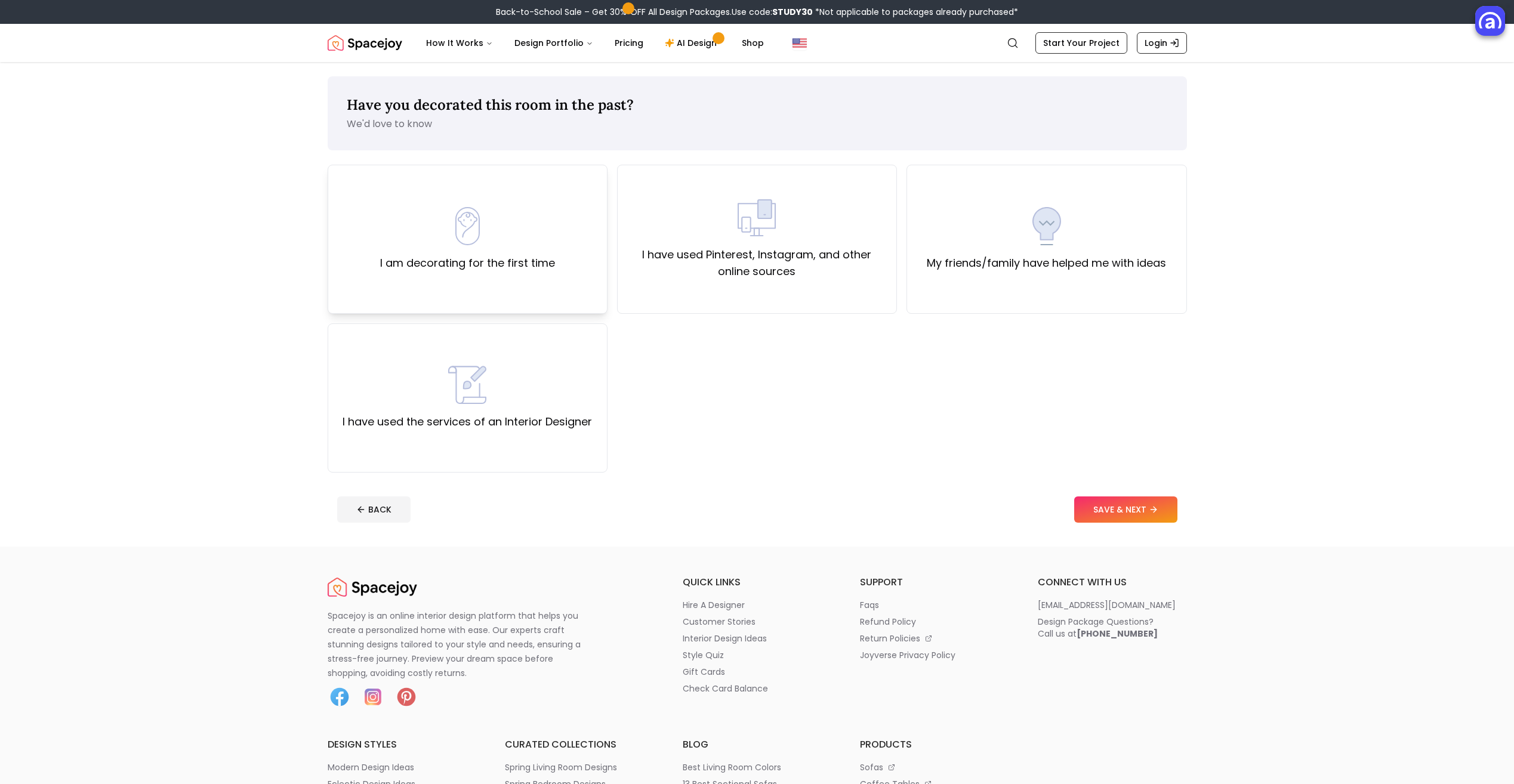
click at [448, 239] on img at bounding box center [467, 226] width 38 height 38
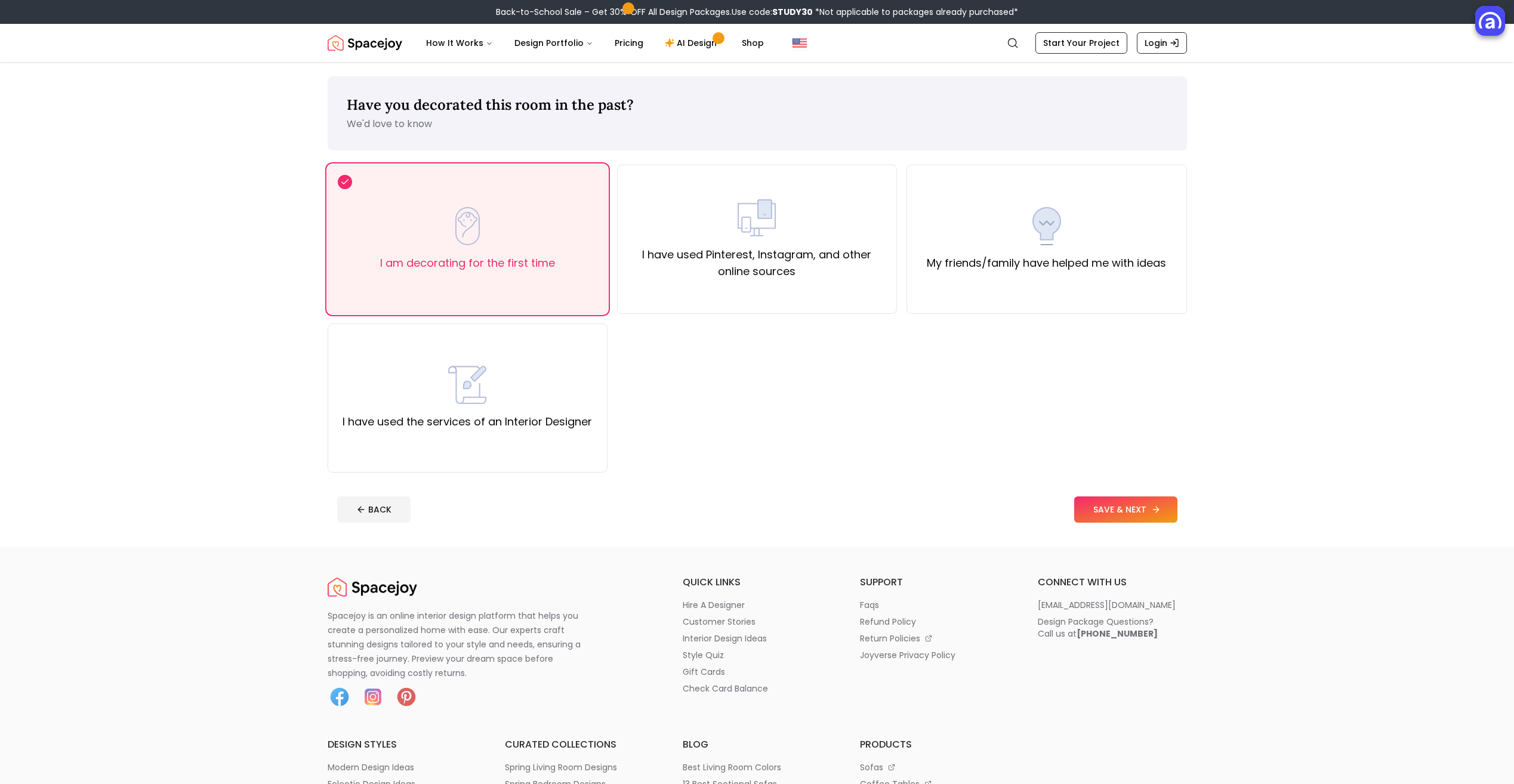
click at [1120, 513] on button "SAVE & NEXT" at bounding box center [1126, 509] width 104 height 26
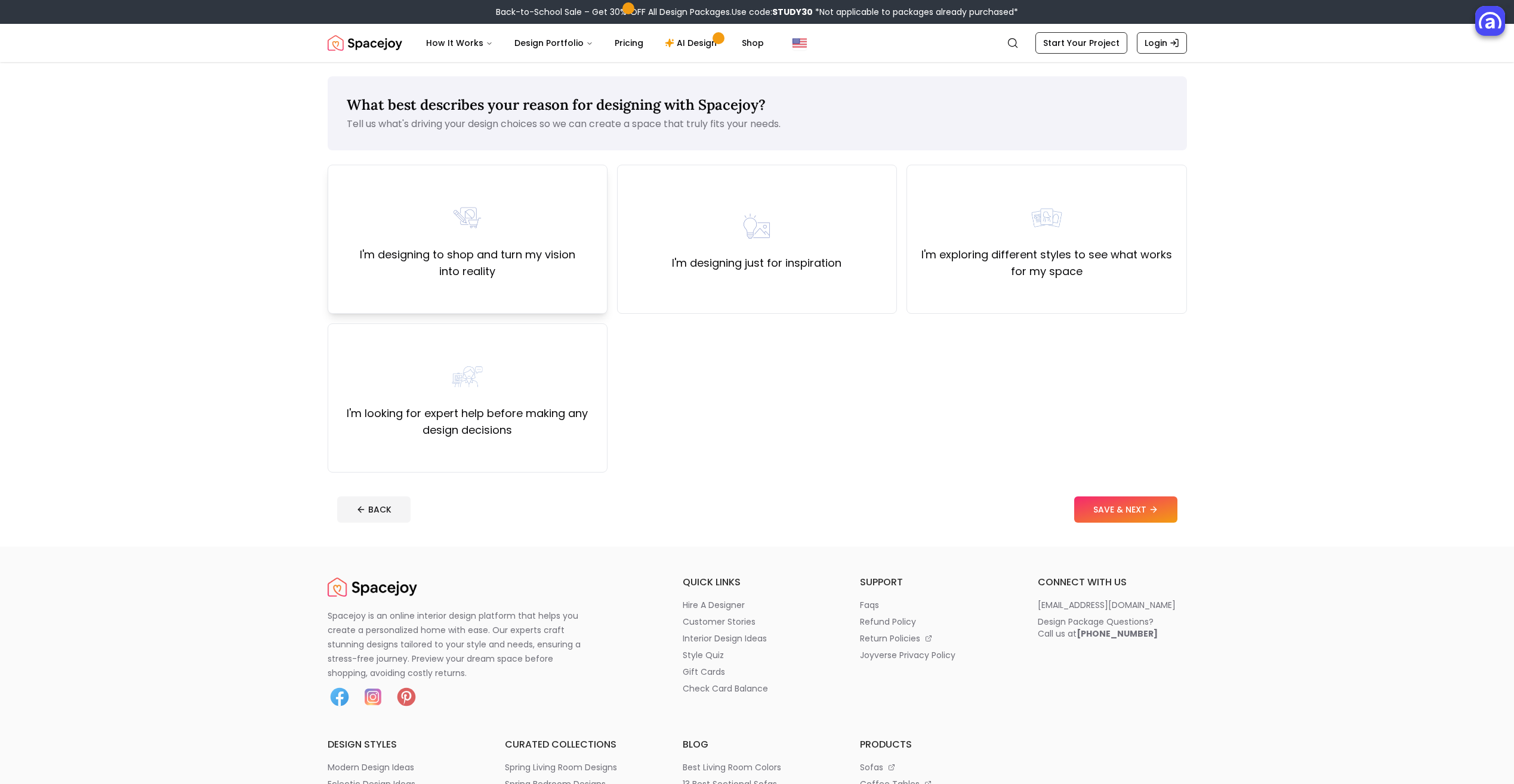
click at [529, 269] on label "I'm designing to shop and turn my vision into reality" at bounding box center [467, 263] width 259 height 34
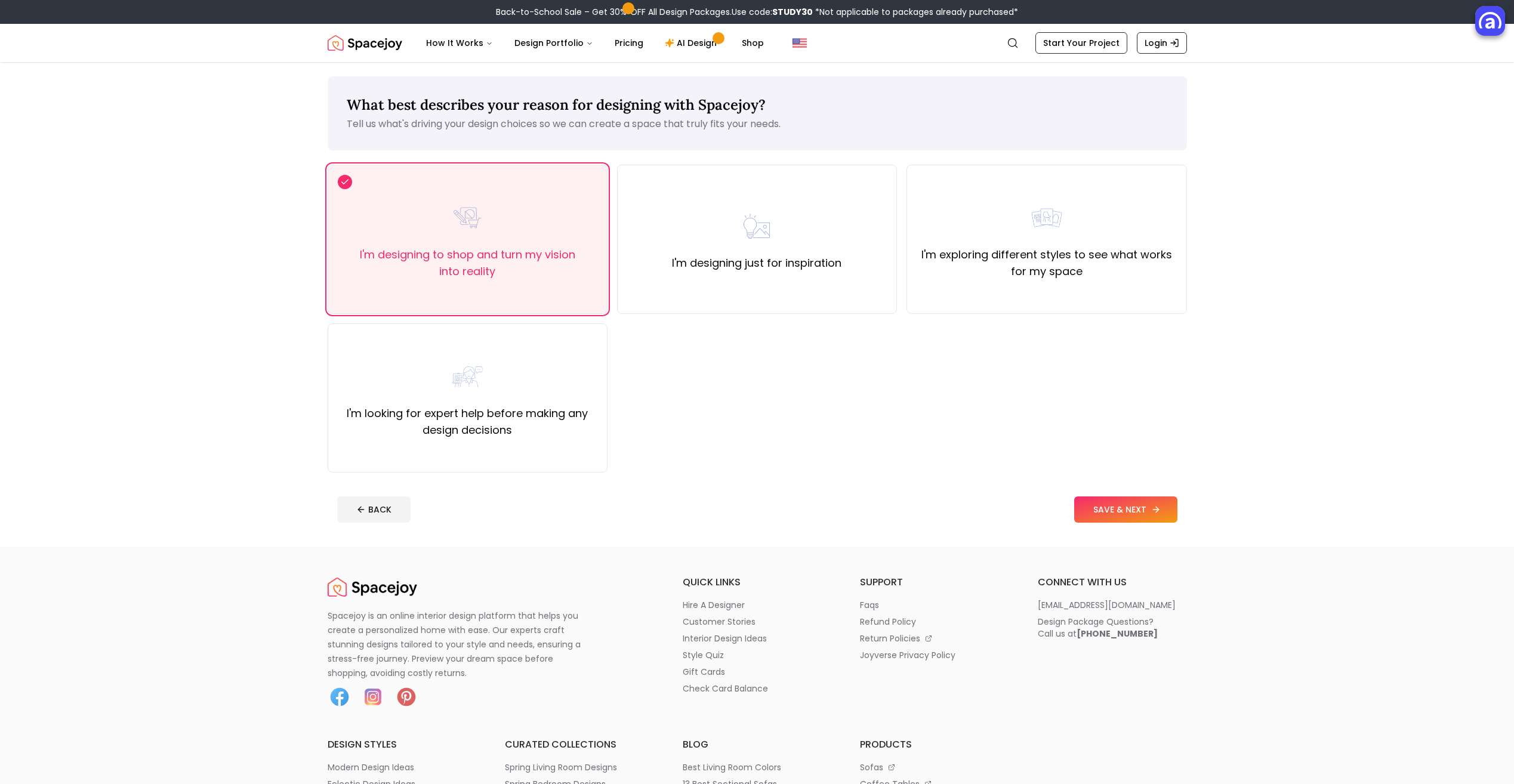
click at [1117, 509] on button "SAVE & NEXT" at bounding box center [1126, 509] width 104 height 26
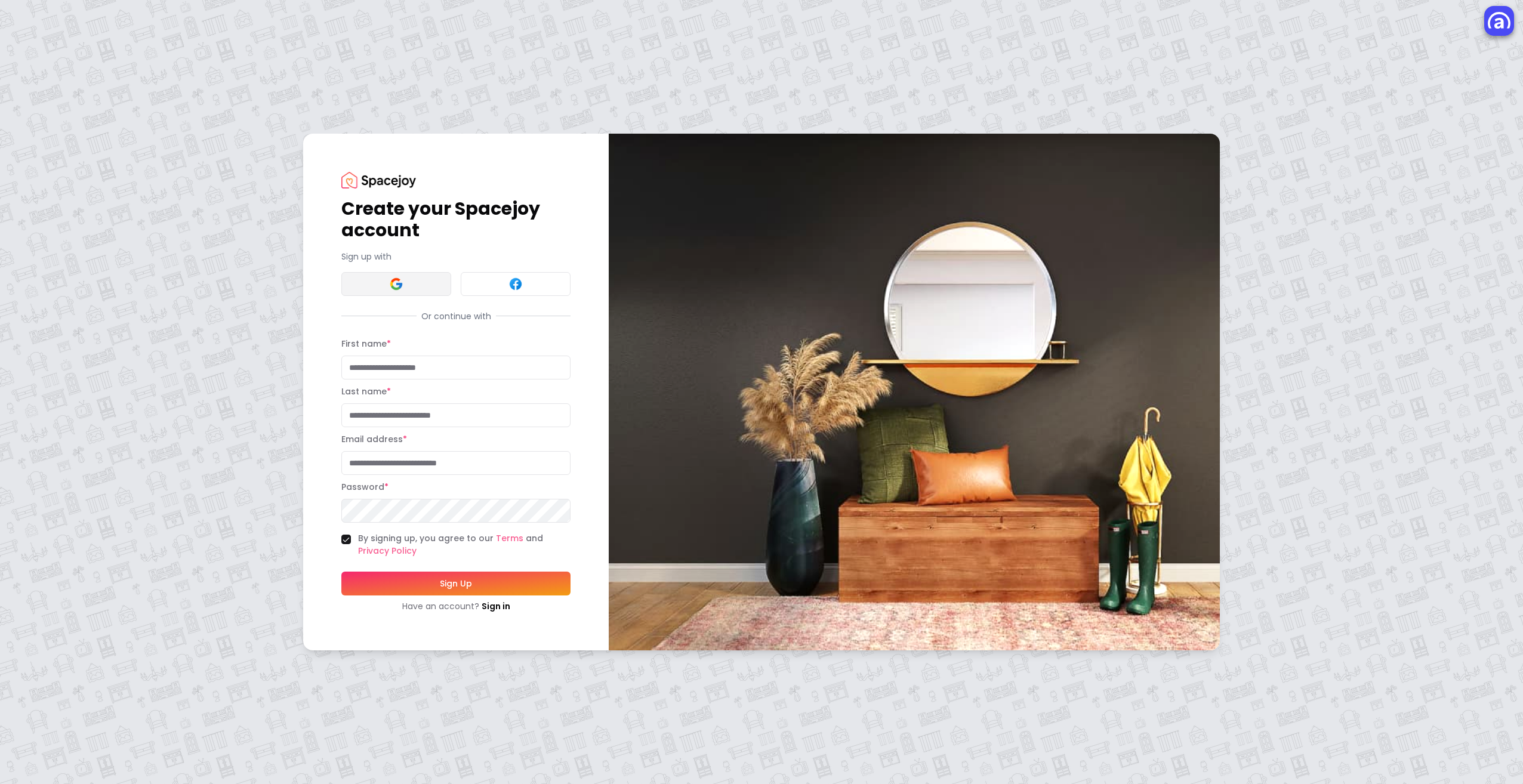
click at [394, 277] on img at bounding box center [396, 284] width 14 height 14
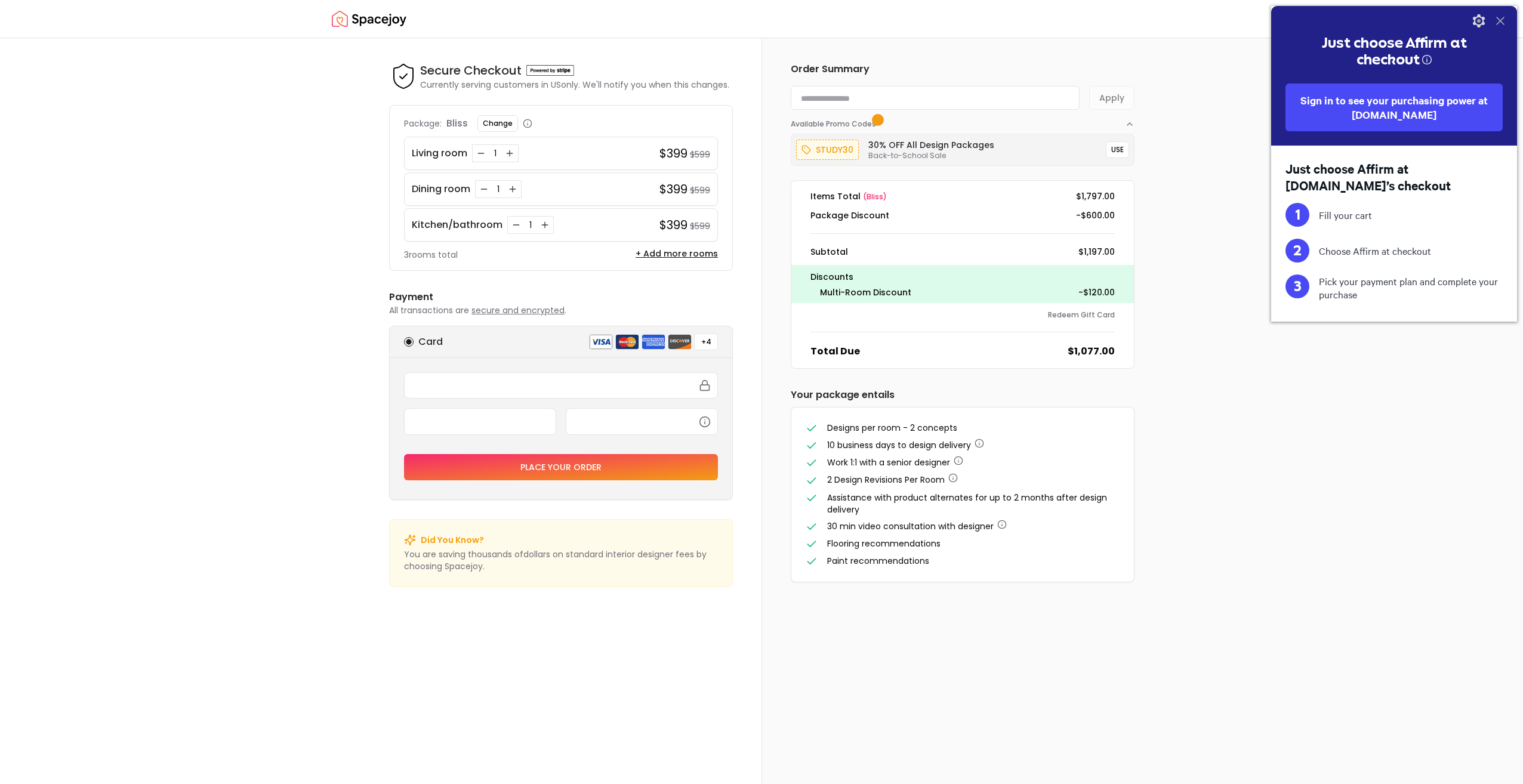
click at [1499, 18] on icon at bounding box center [1500, 20] width 14 height 14
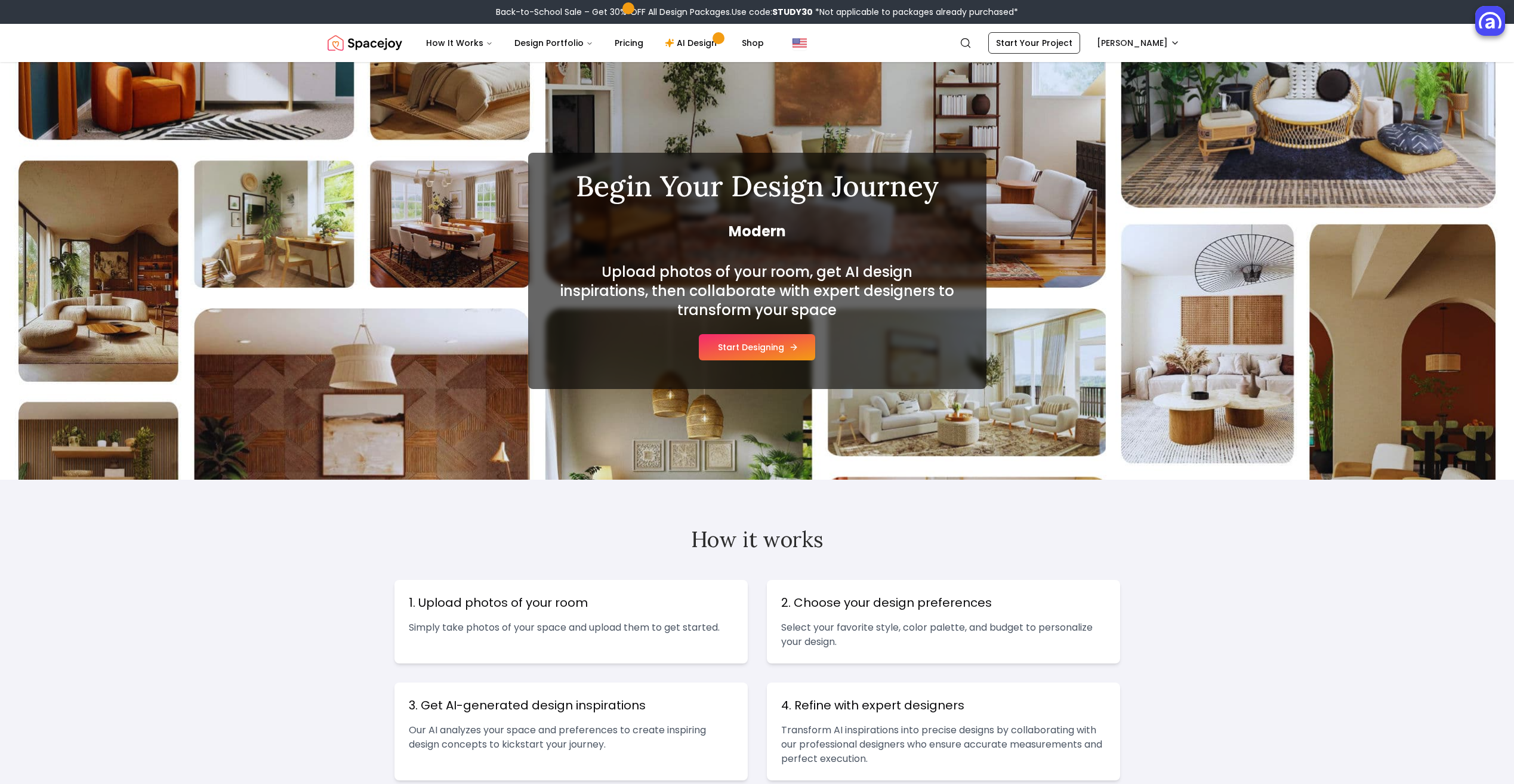
click at [766, 345] on button "Start Designing" at bounding box center [757, 347] width 116 height 26
